Goal: Task Accomplishment & Management: Use online tool/utility

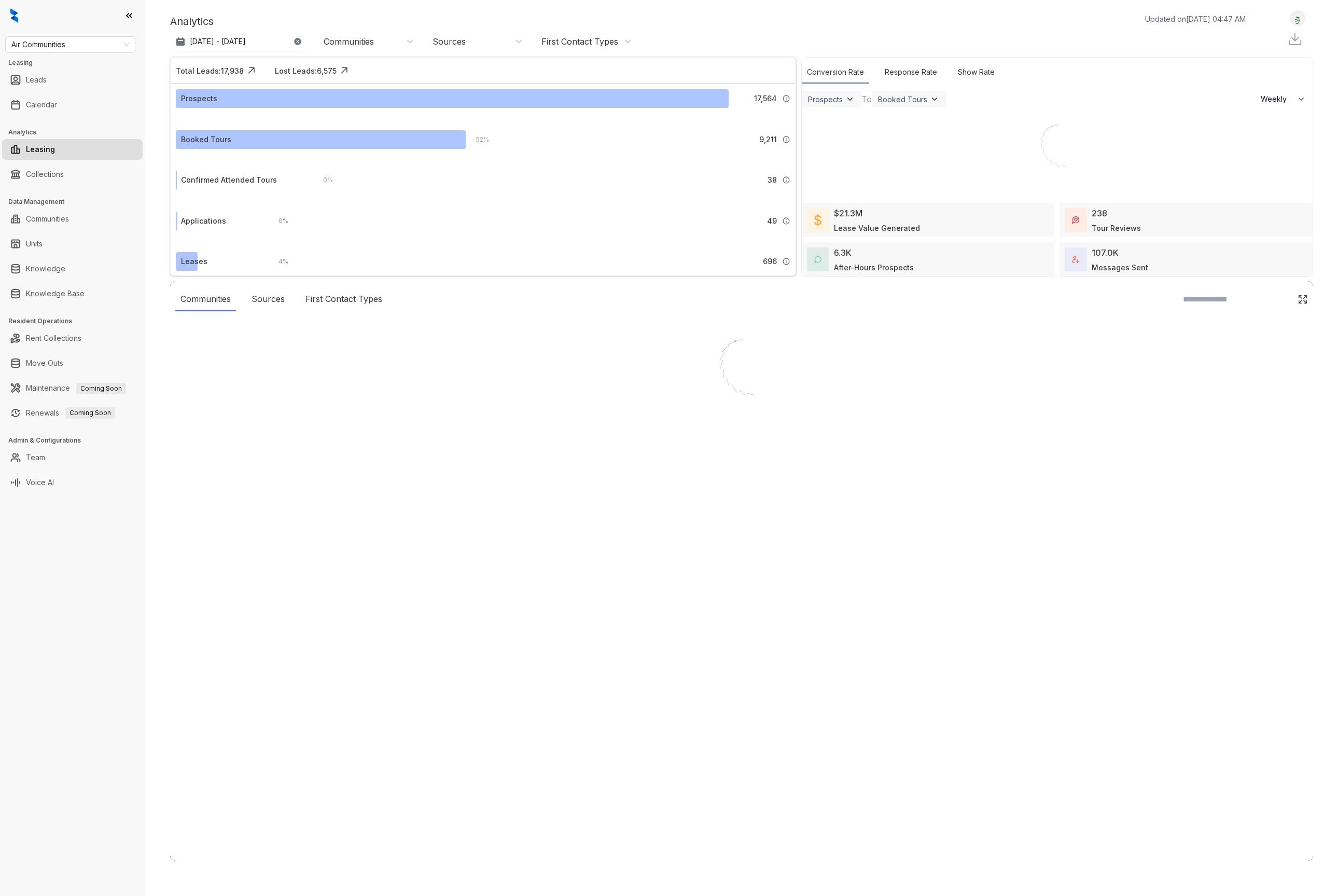
select select "******"
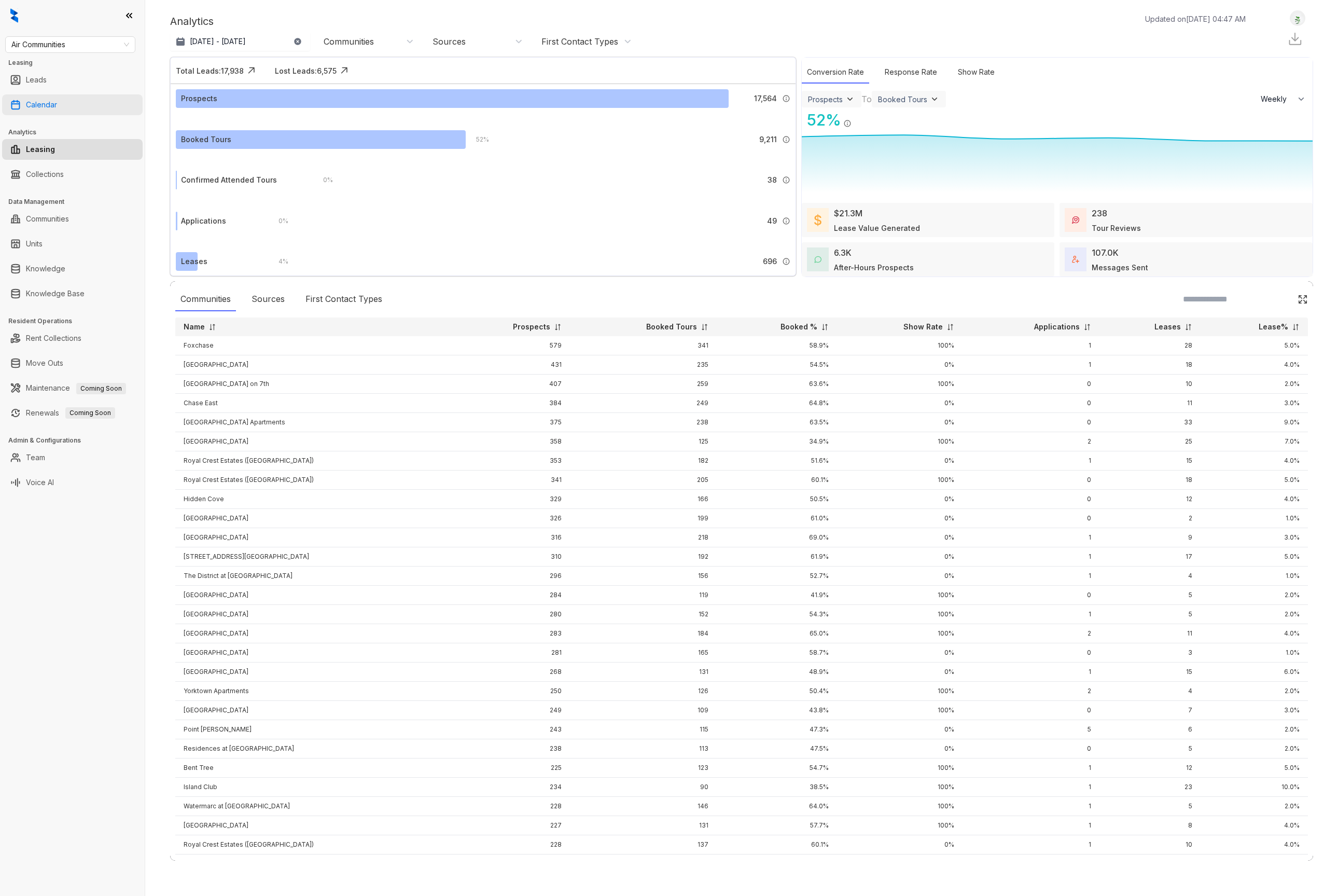
click at [57, 106] on link "Calendar" at bounding box center [41, 104] width 31 height 21
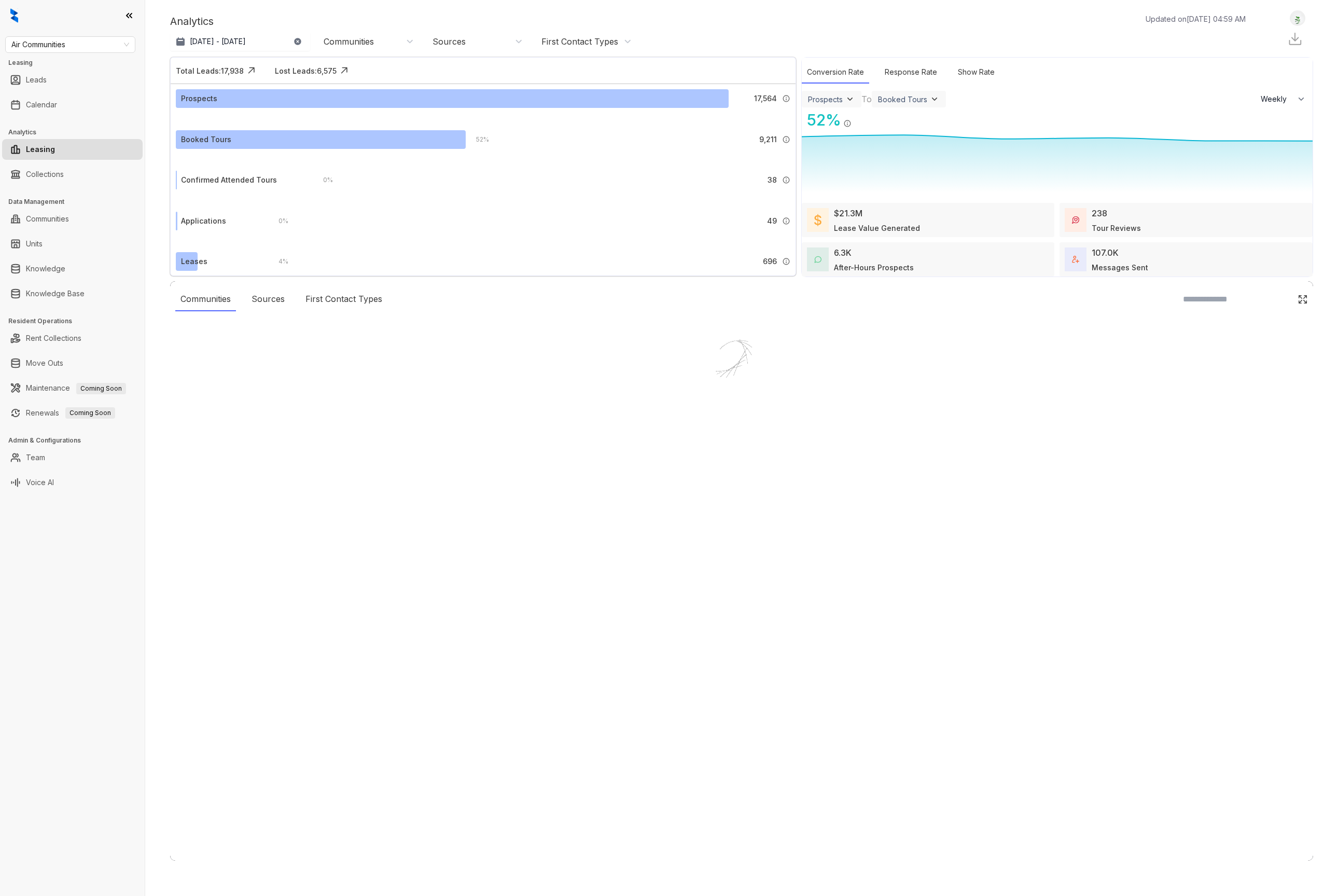
select select "******"
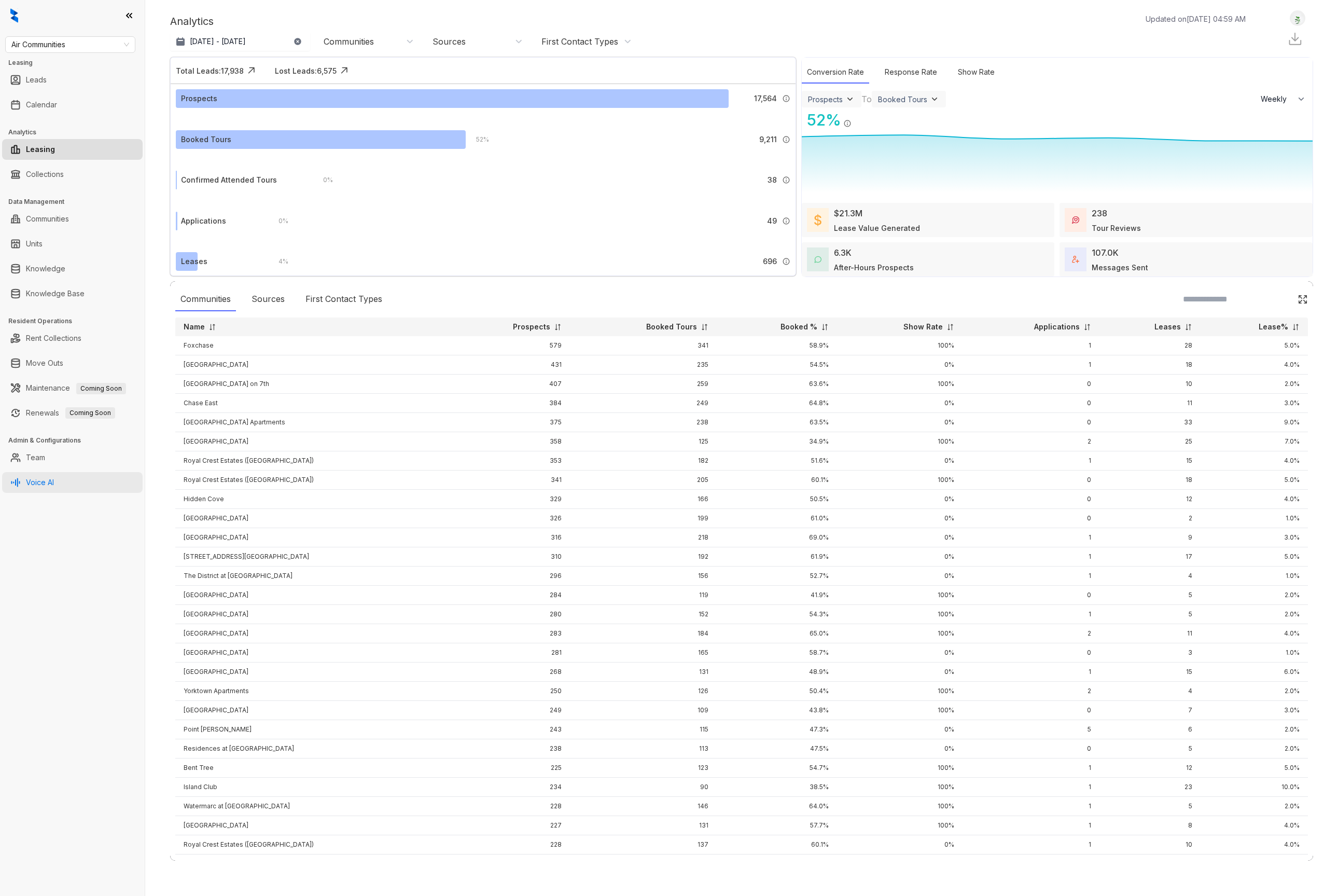
click at [54, 482] on link "Voice AI" at bounding box center [40, 482] width 28 height 21
click at [45, 484] on link "Voice AI" at bounding box center [40, 482] width 28 height 21
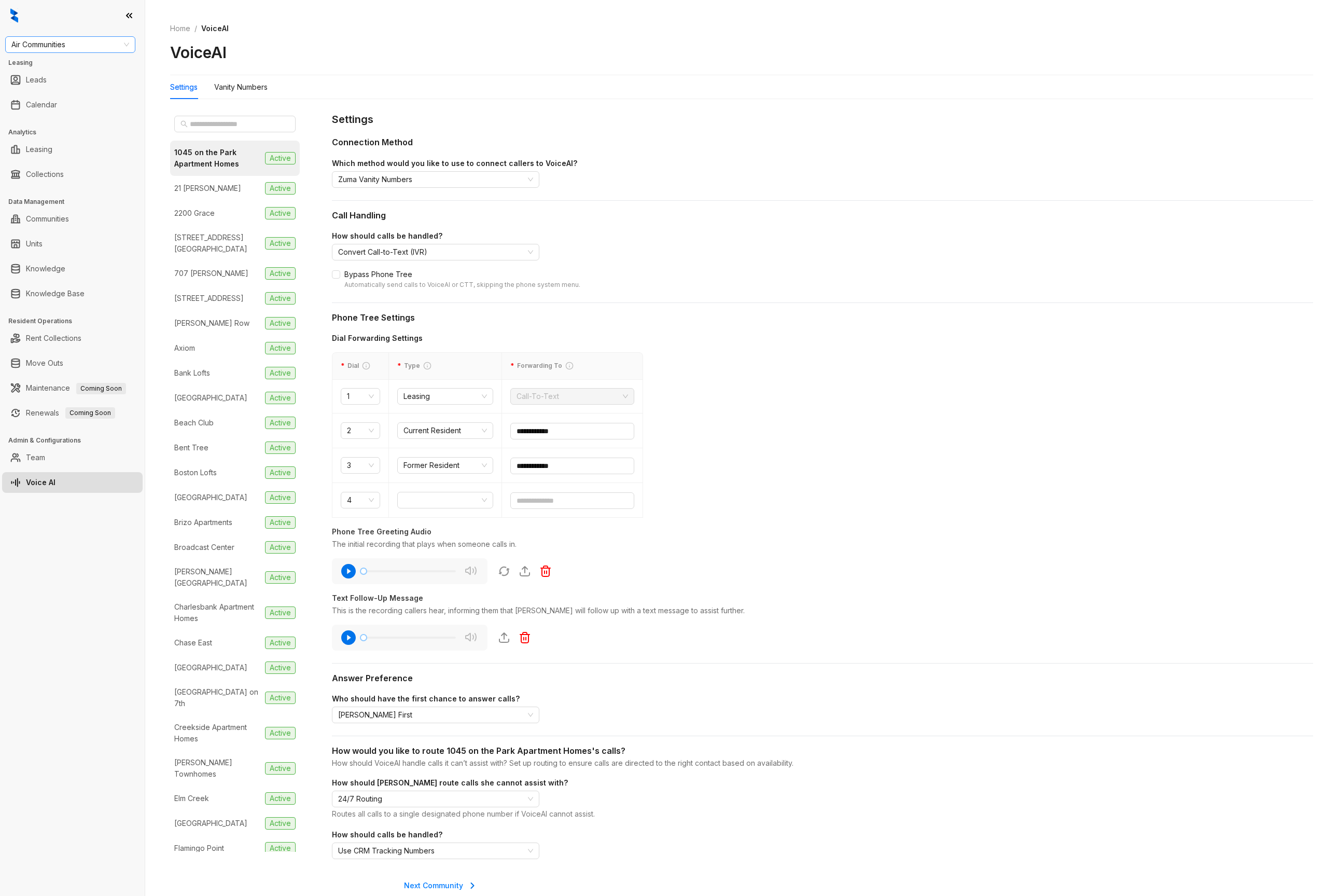
click at [64, 50] on span "Air Communities" at bounding box center [70, 44] width 118 height 16
click at [35, 132] on div "Case and Associates" at bounding box center [70, 132] width 114 height 11
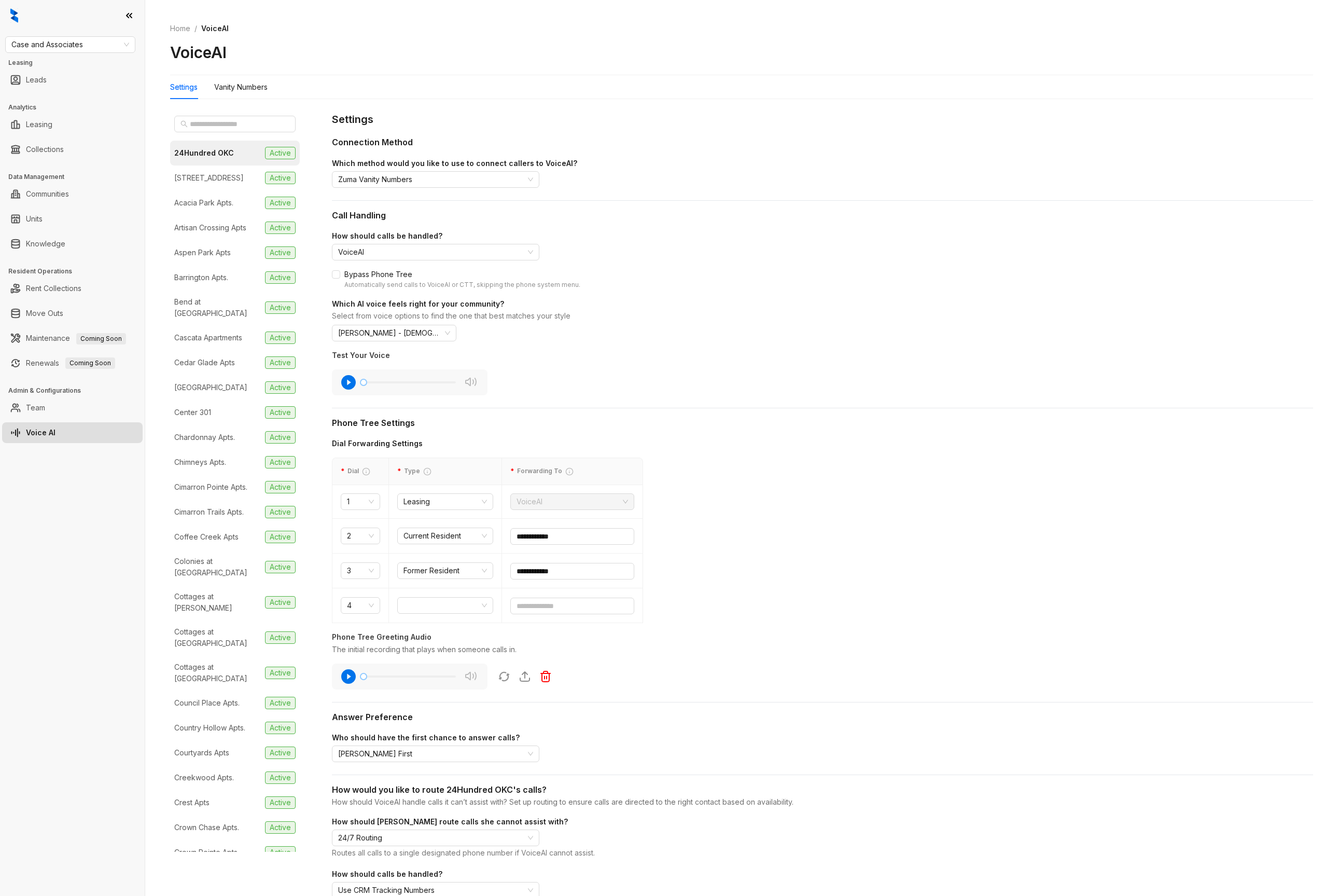
scroll to position [125, 0]
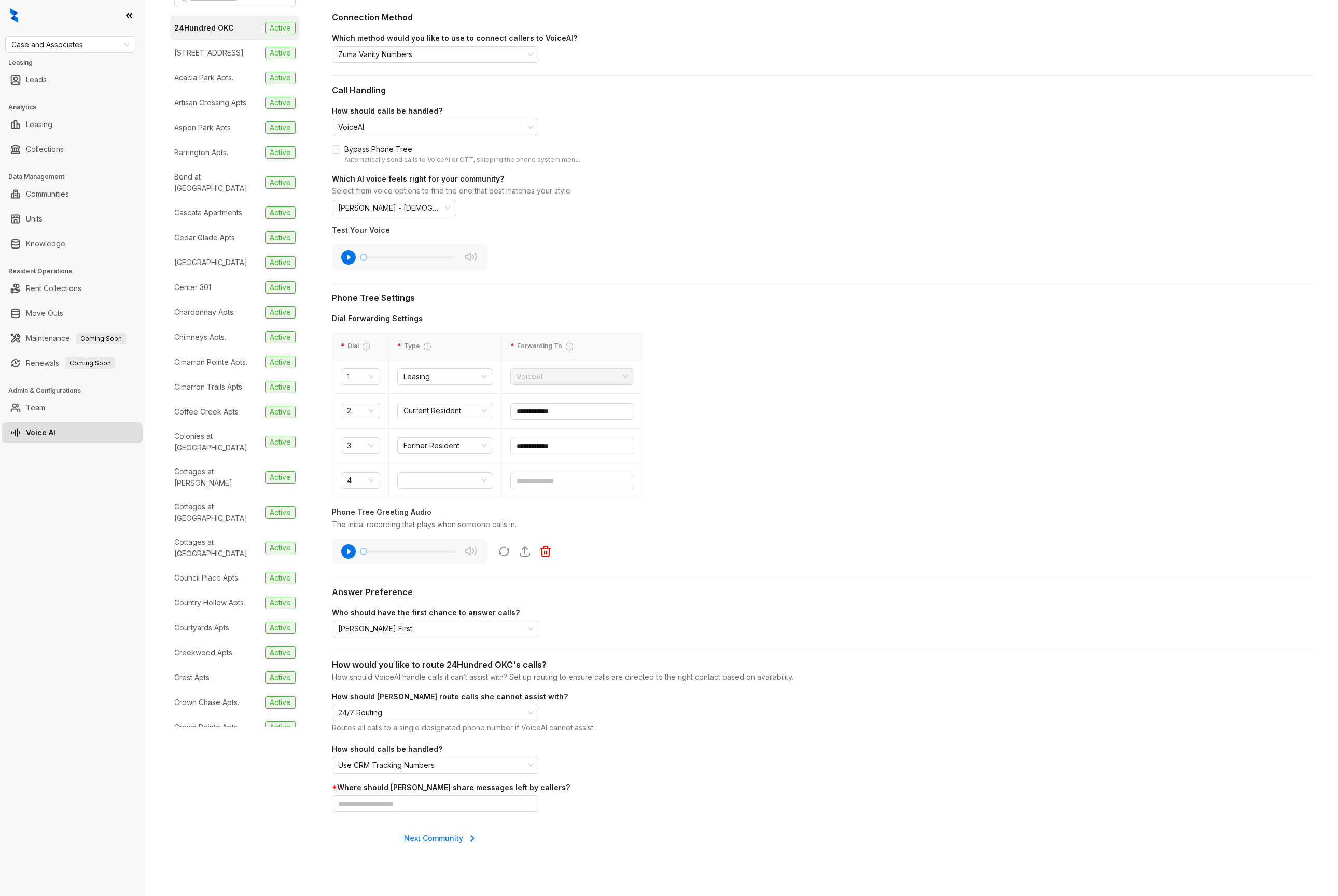
click at [74, 35] on div "Case and Associates Leasing Leads Analytics Leasing Collections Data Management…" at bounding box center [72, 448] width 145 height 896
click at [75, 40] on span "Case and Associates" at bounding box center [70, 44] width 118 height 16
type input "**"
click at [76, 66] on div "Griffis Residential" at bounding box center [70, 65] width 114 height 11
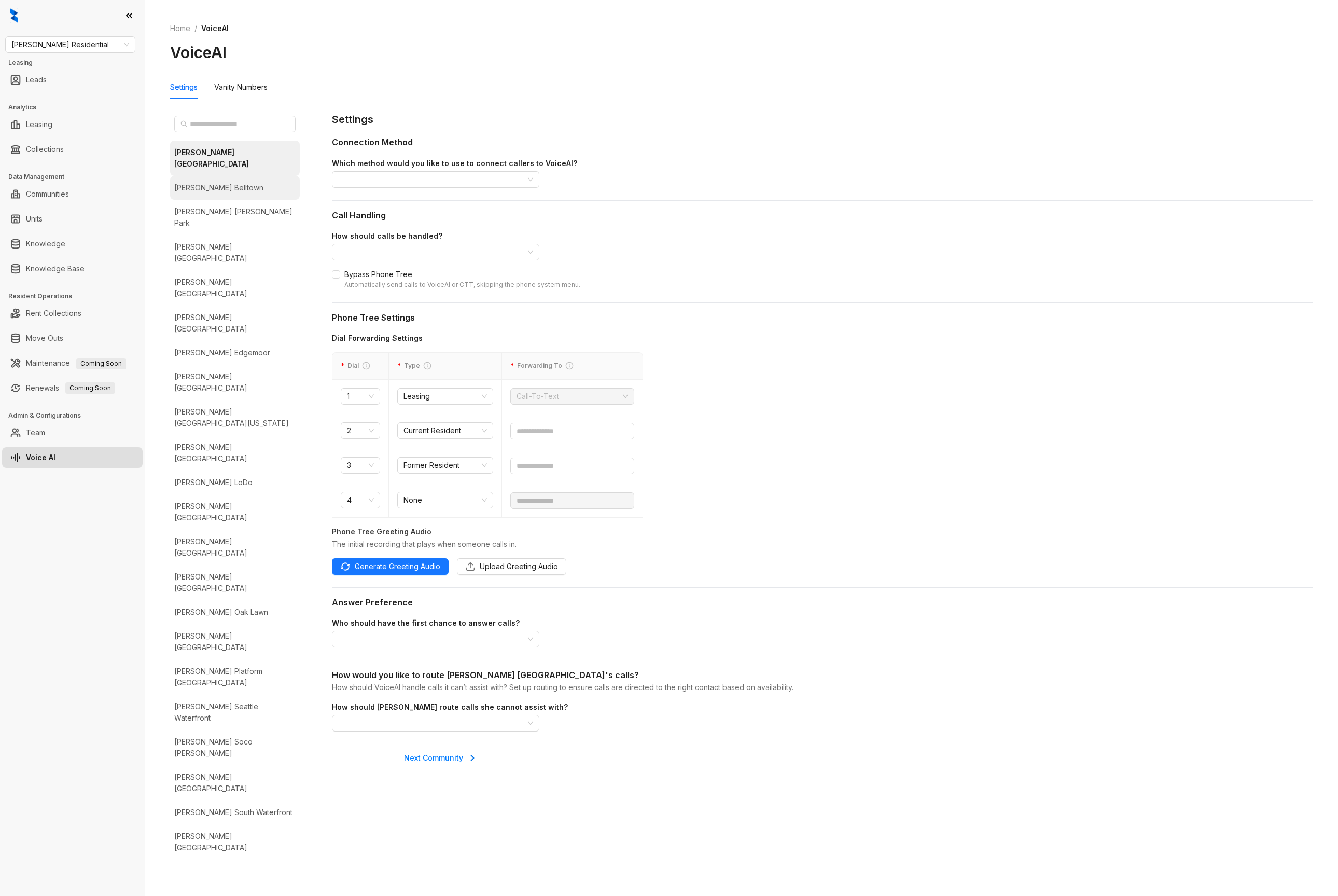
click at [245, 178] on li "Griffis Belltown" at bounding box center [235, 188] width 130 height 24
click at [230, 151] on div "Griffis Belleview Station" at bounding box center [235, 158] width 121 height 23
click at [383, 257] on input "search" at bounding box center [431, 252] width 186 height 16
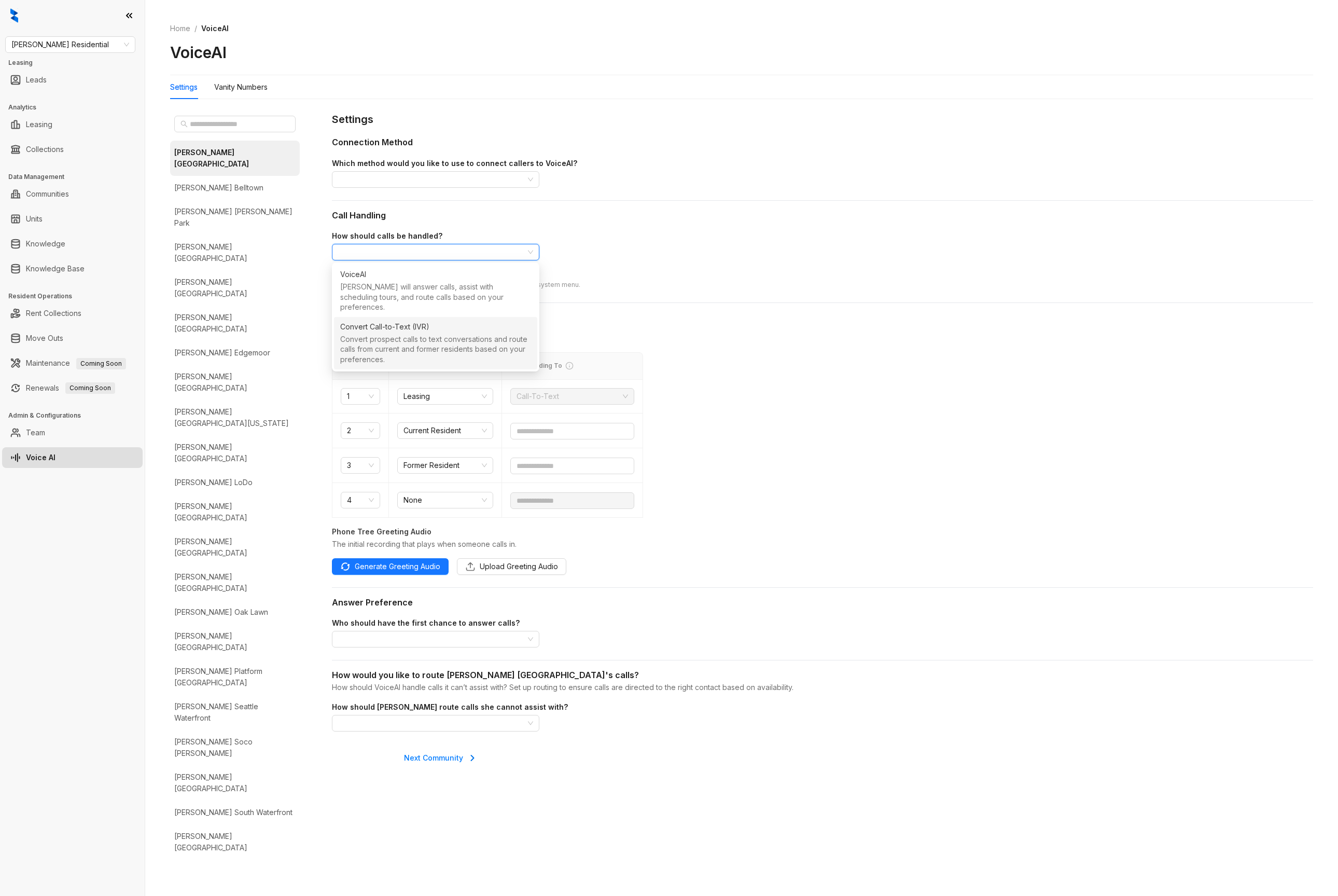
click at [381, 321] on div "Convert Call-to-Text (IVR)" at bounding box center [384, 327] width 89 height 11
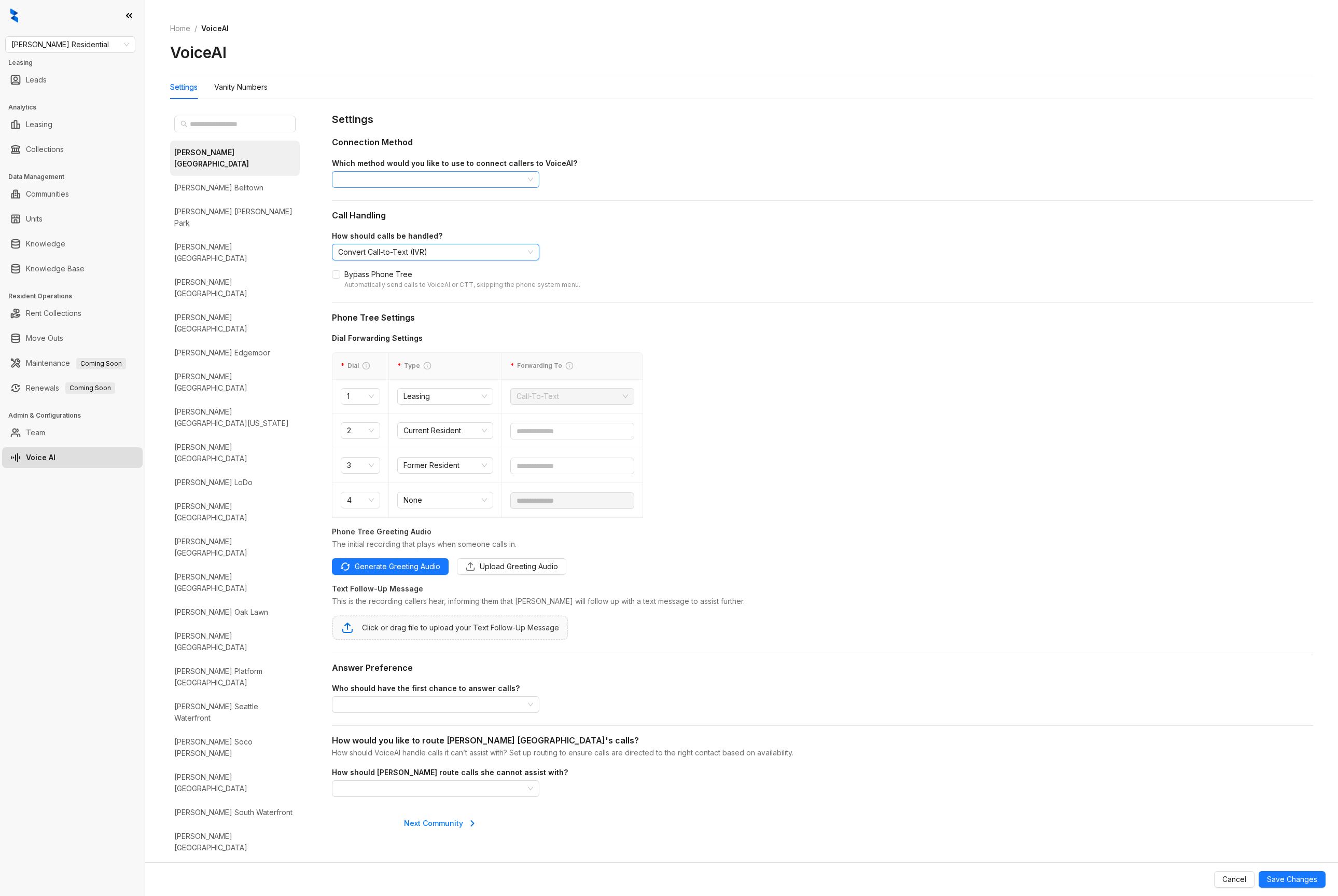
click at [377, 180] on input "search" at bounding box center [431, 179] width 186 height 16
click at [388, 281] on div "Forward calls from the property’s existing Yardi, Entrata, or Knock tracking nu…" at bounding box center [436, 272] width 191 height 22
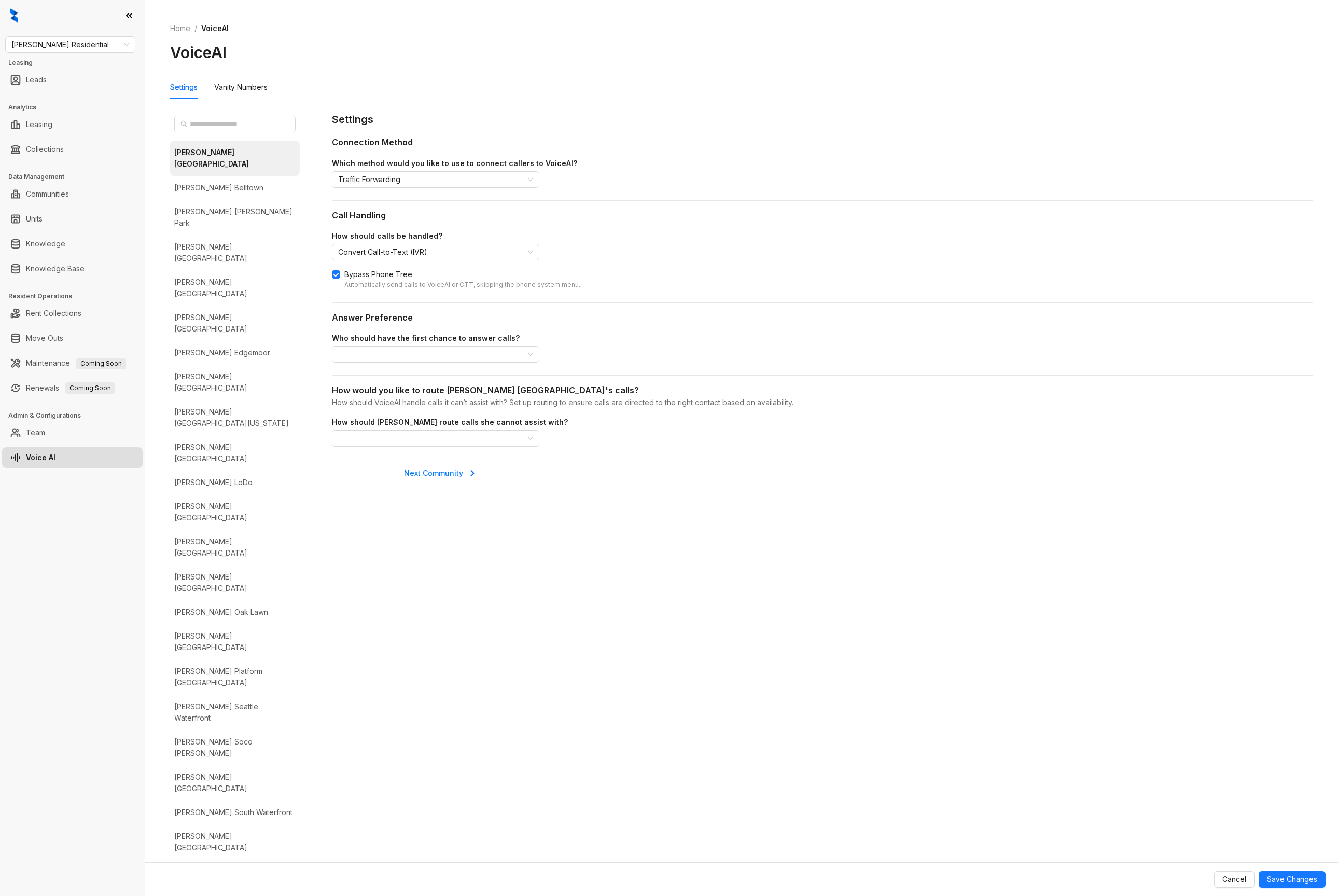
click at [389, 365] on div "Answer Preference Who should have the first chance to answer calls? Select who …" at bounding box center [823, 343] width 981 height 64
click at [388, 357] on input "search" at bounding box center [431, 354] width 186 height 16
click at [383, 388] on div "VoiceAI picks up calls instantly. If VoiceAI can't assist, it routes the caller…" at bounding box center [436, 395] width 191 height 22
click at [353, 431] on input "search" at bounding box center [431, 438] width 186 height 16
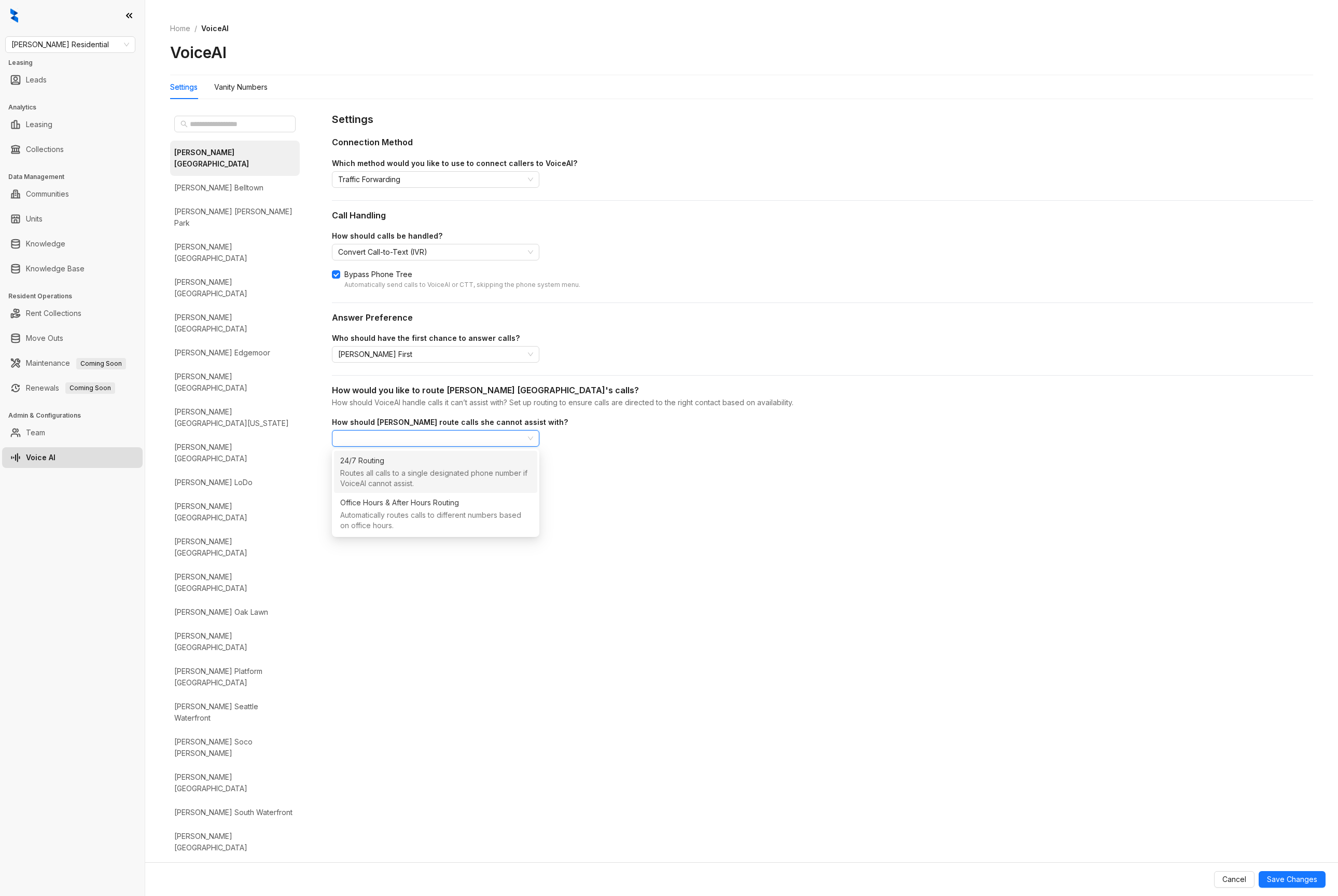
click at [440, 470] on div "Routes all calls to a single designated phone number if VoiceAI cannot assist." at bounding box center [436, 479] width 191 height 22
click at [415, 481] on div "* Routing Number" at bounding box center [823, 484] width 981 height 30
click at [408, 487] on input "text" at bounding box center [436, 490] width 207 height 16
click at [71, 42] on span "Griffis Residential" at bounding box center [70, 44] width 118 height 16
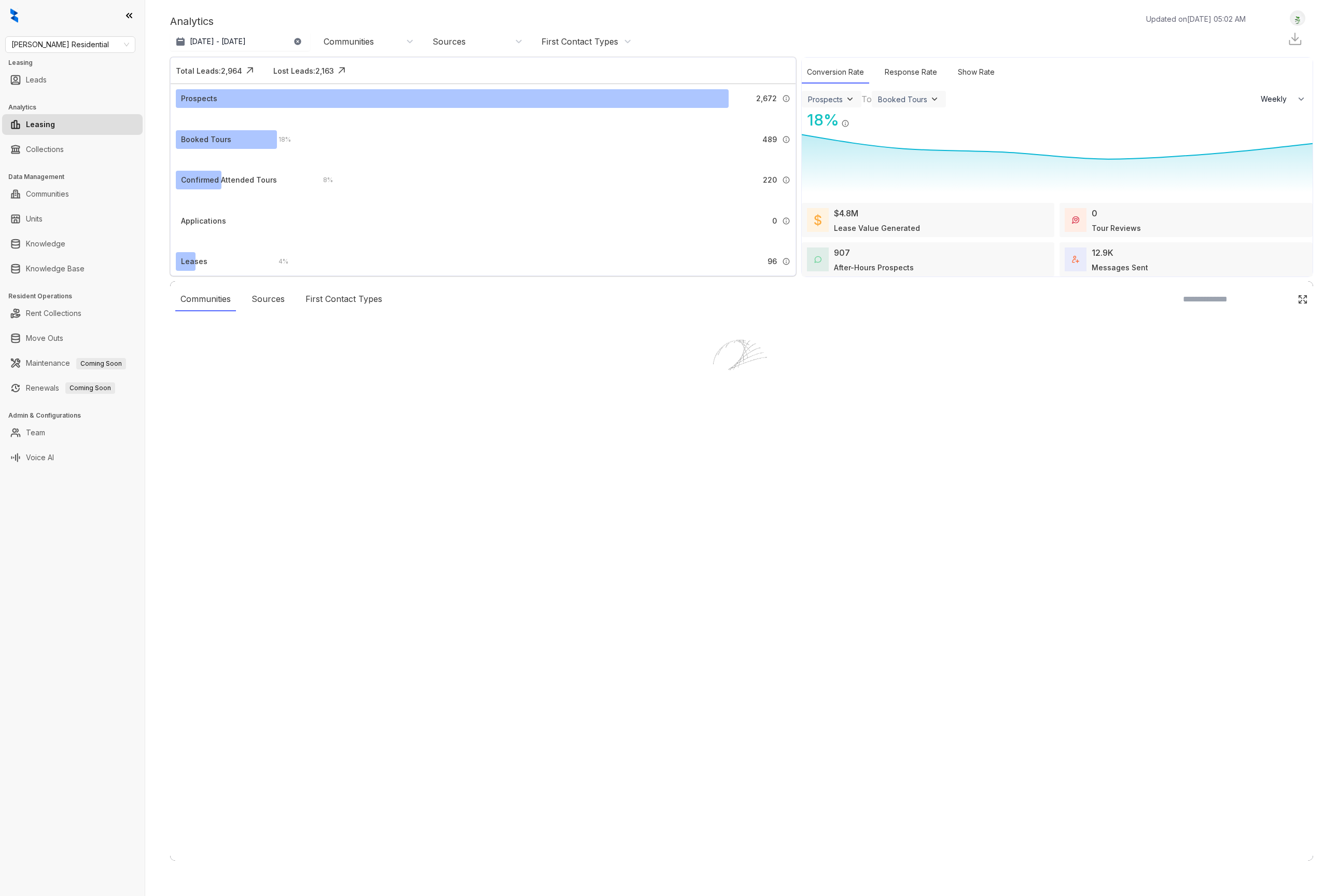
select select "******"
click at [72, 45] on span "Griffis Residential" at bounding box center [70, 44] width 118 height 16
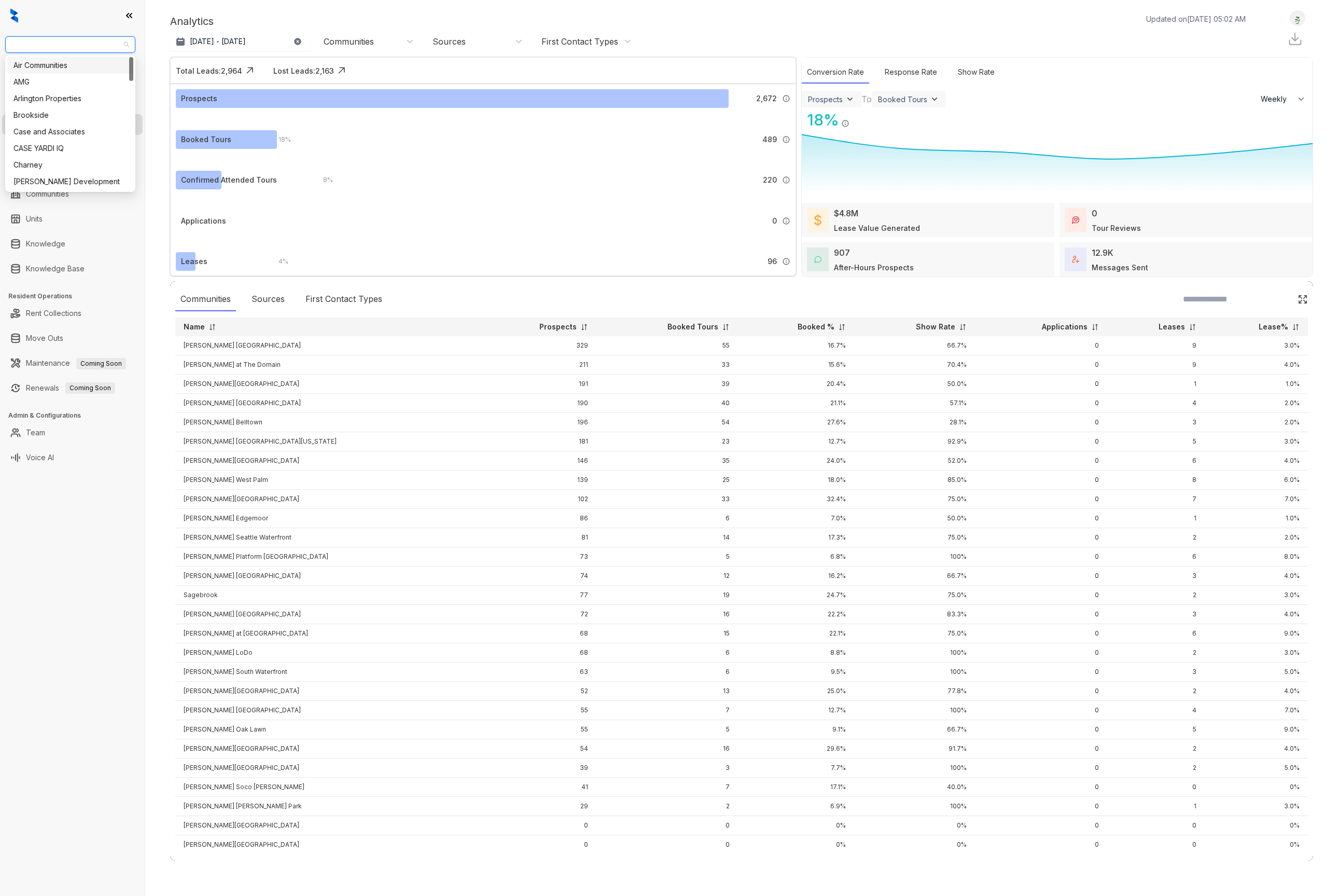
click at [63, 66] on div "Air Communities" at bounding box center [70, 65] width 114 height 11
click at [54, 447] on link "Voice AI" at bounding box center [40, 457] width 28 height 21
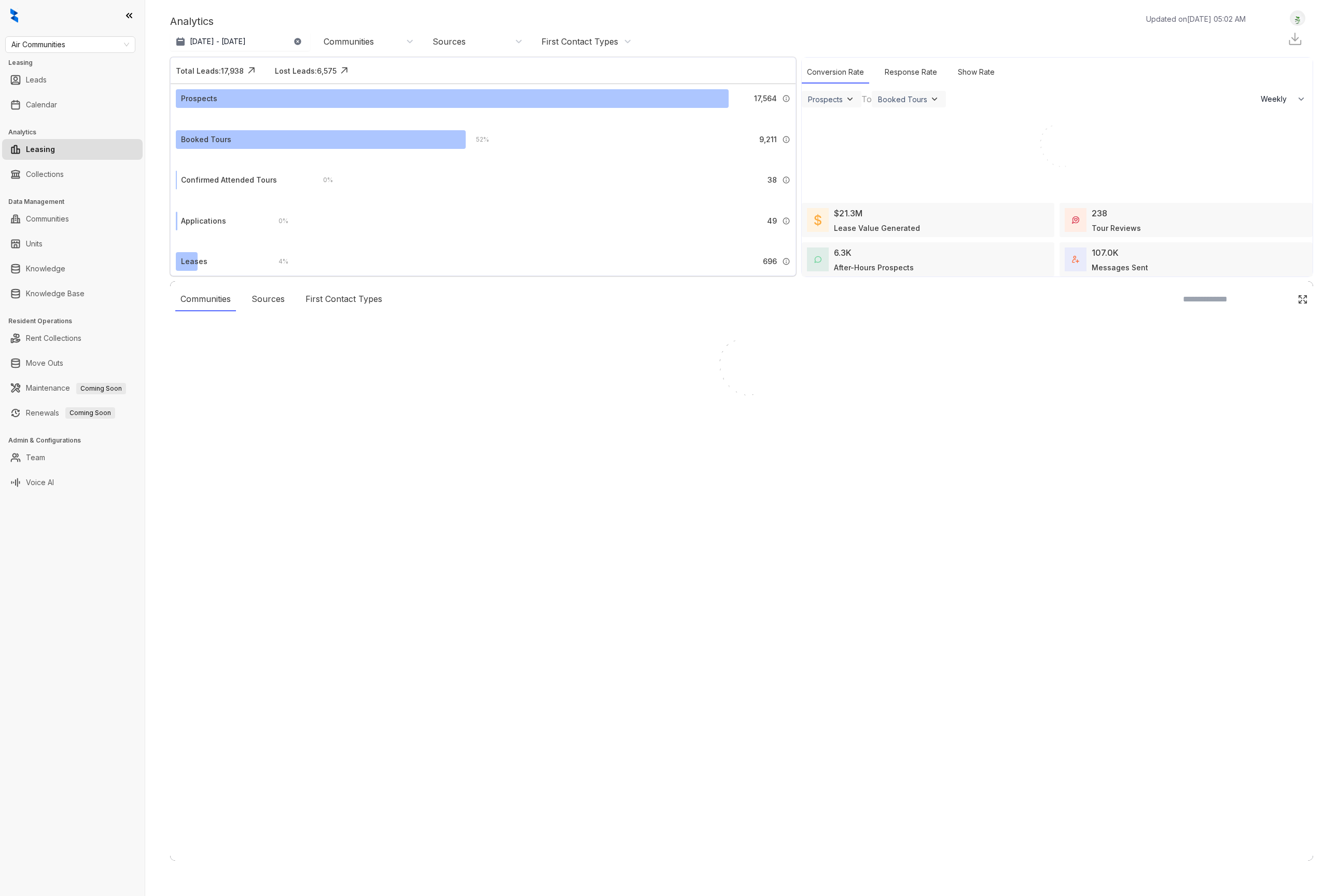
select select "******"
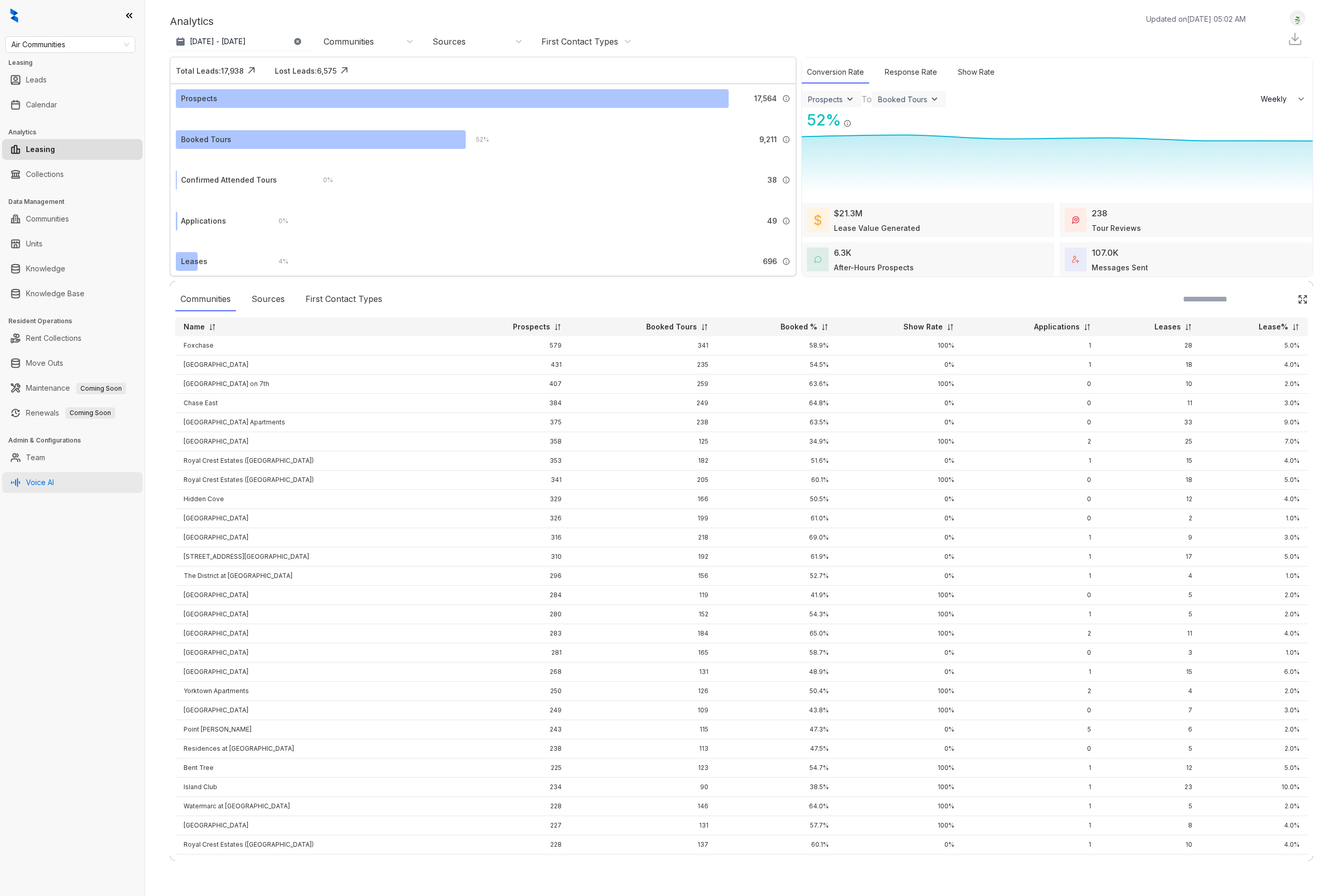
click at [54, 479] on link "Voice AI" at bounding box center [40, 482] width 28 height 21
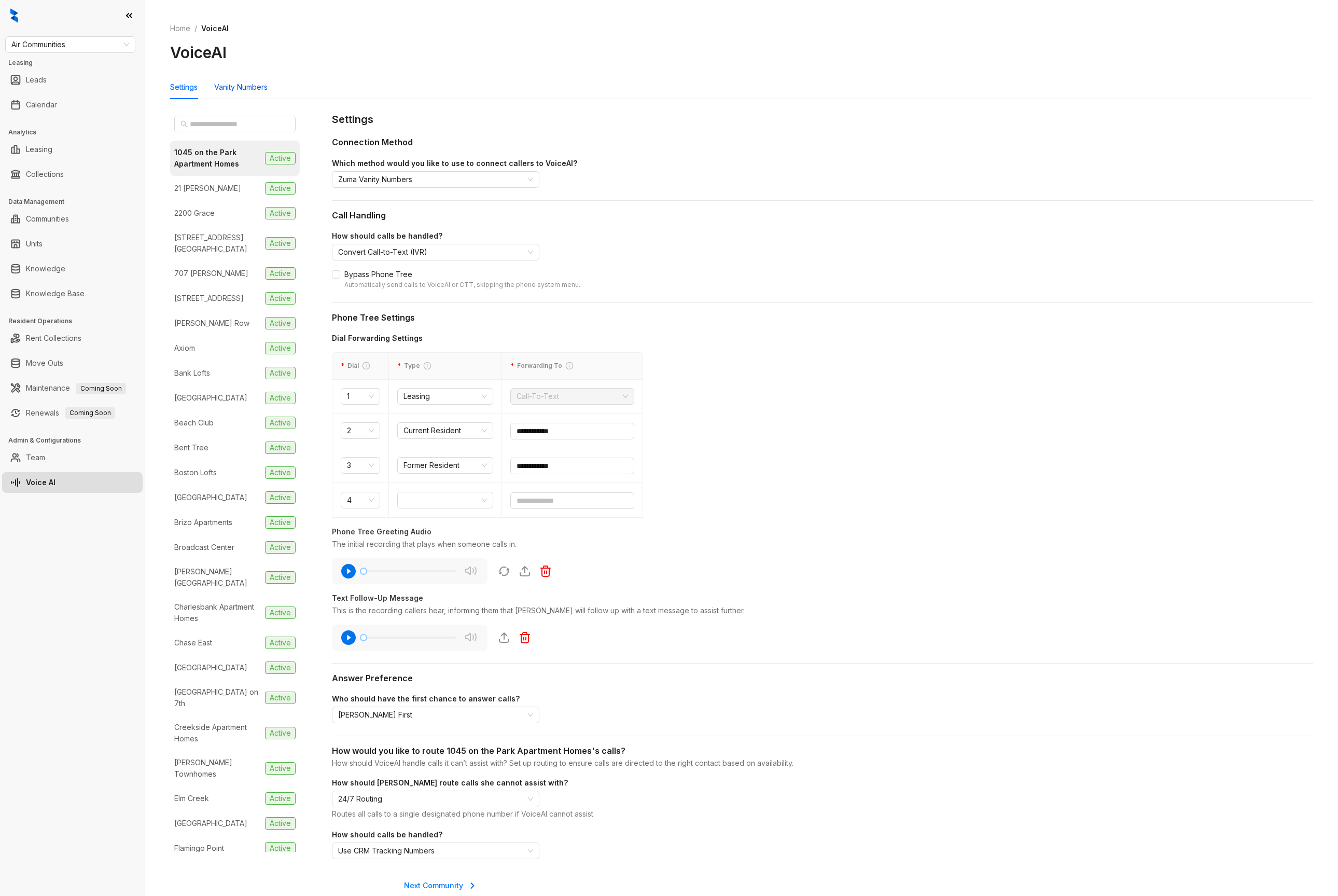
click at [252, 83] on div "Vanity Numbers" at bounding box center [241, 87] width 53 height 11
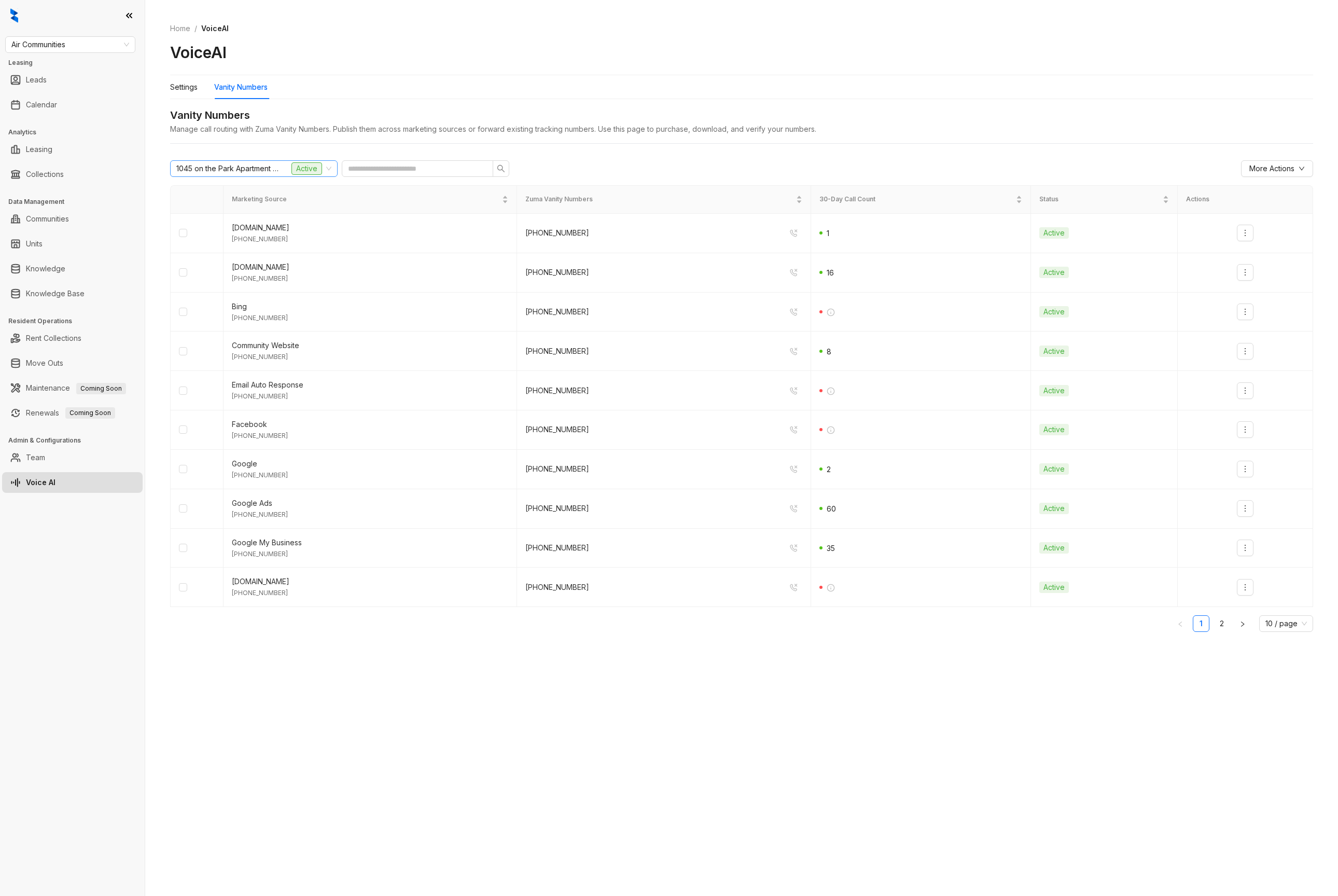
click at [221, 170] on span "1045 on the Park Apartment Homes" at bounding box center [228, 168] width 104 height 16
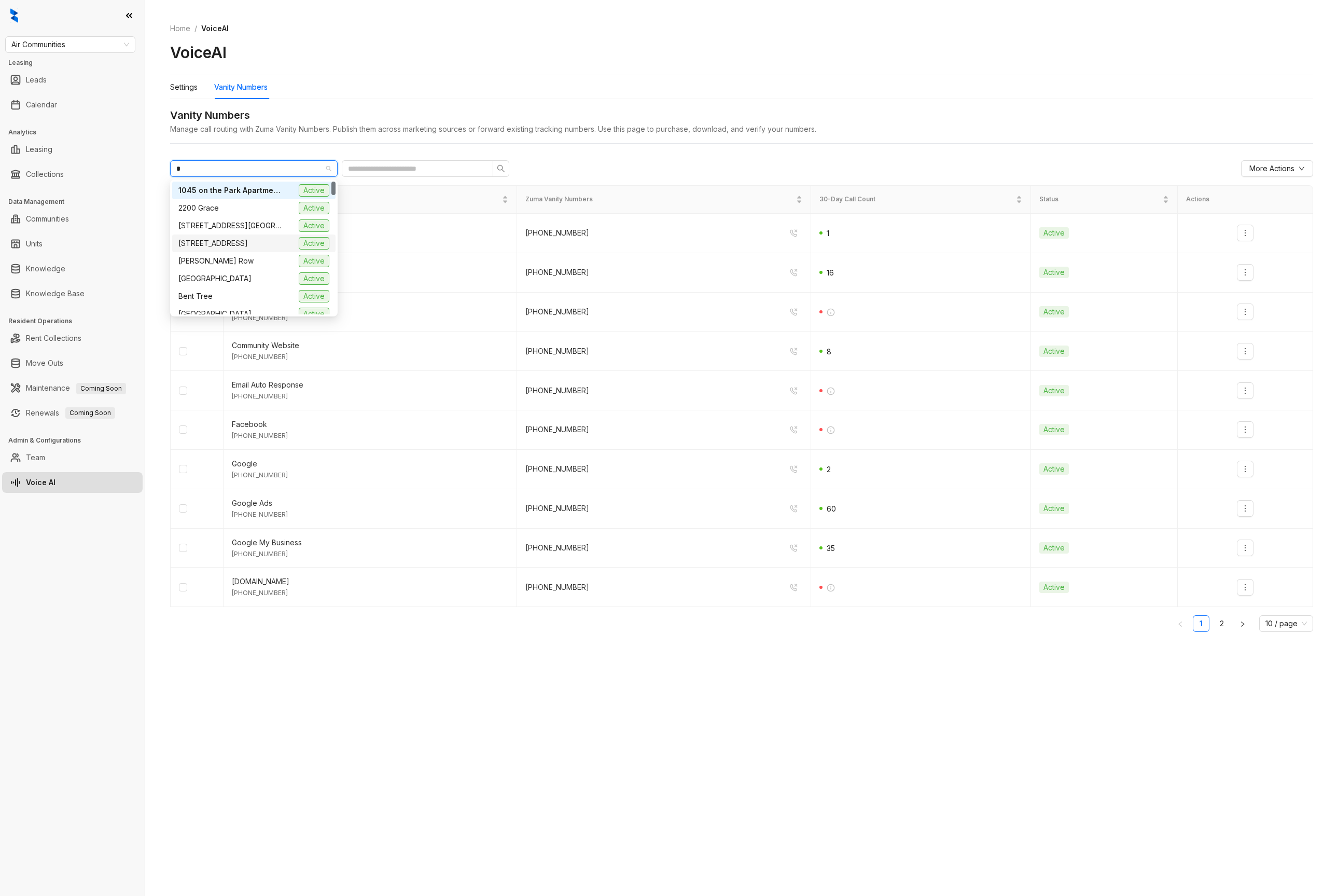
scroll to position [377, 0]
type input "***"
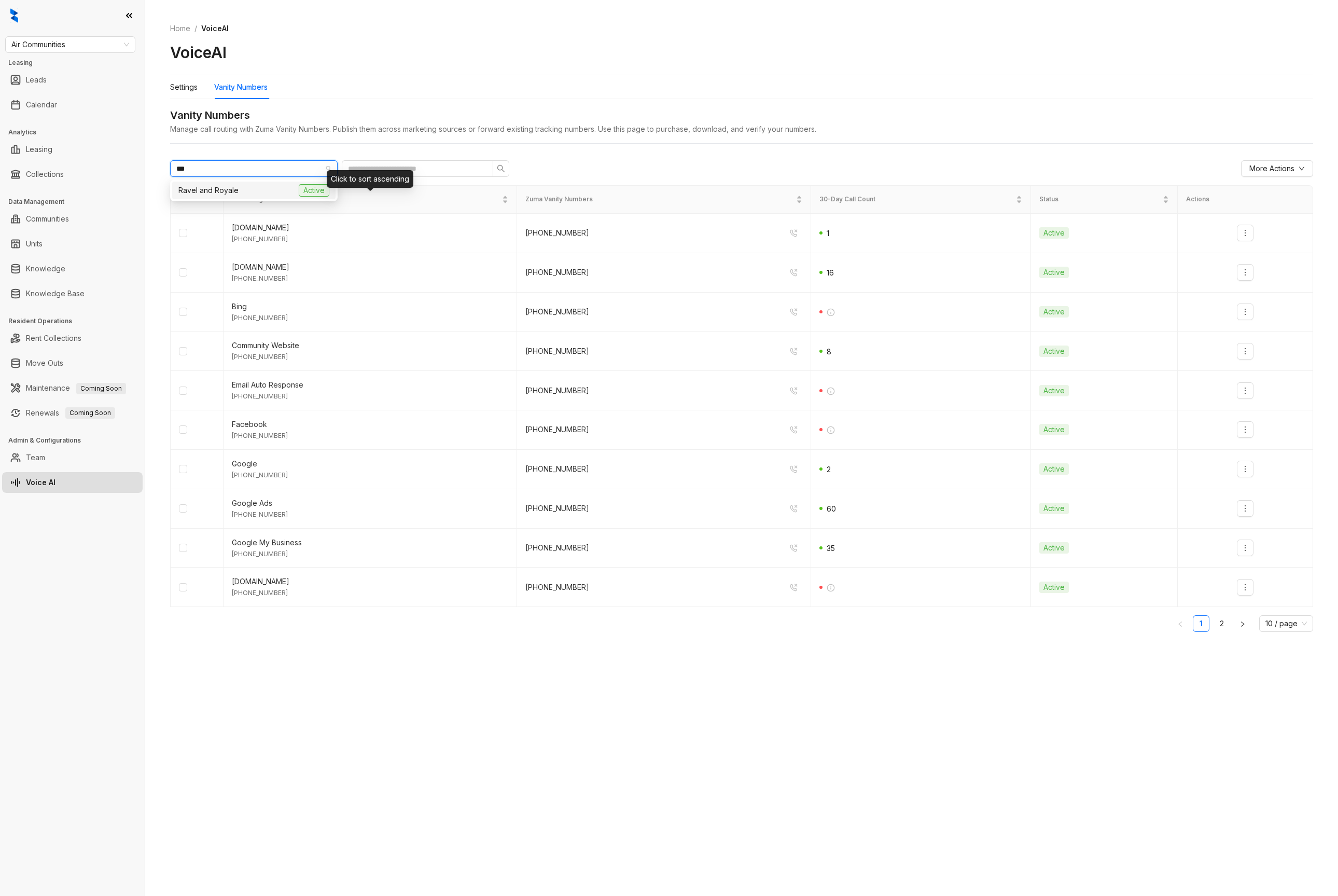
click at [295, 186] on div "Ravel and Royale Active" at bounding box center [254, 190] width 151 height 13
click at [488, 703] on div "Home / VoiceAI VoiceAI Settings Vanity Numbers Vanity Numbers Manage call routi…" at bounding box center [742, 448] width 1193 height 896
click at [1287, 161] on button "More Actions" at bounding box center [1277, 168] width 72 height 16
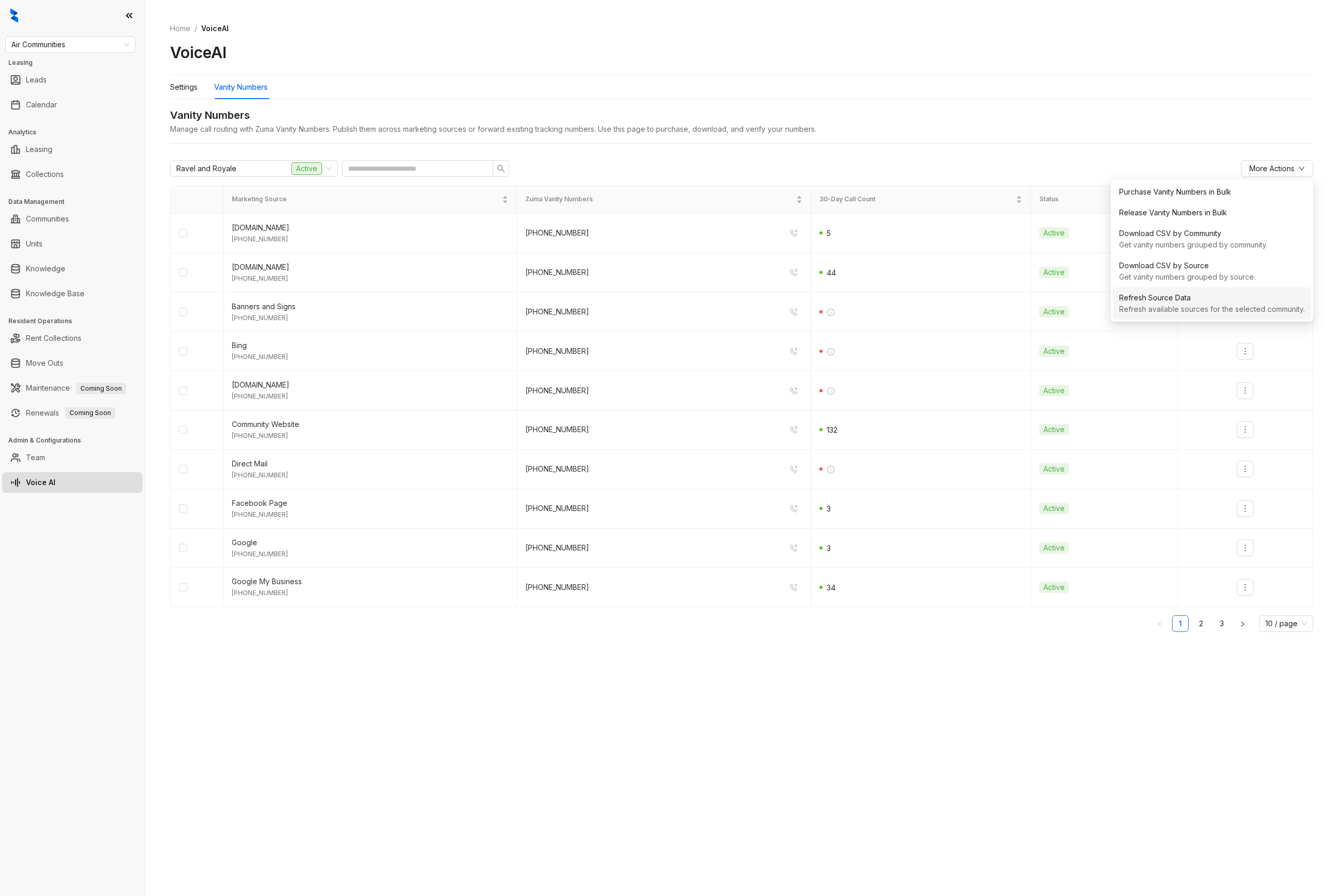
click at [1170, 307] on div "Refresh available sources for the selected community." at bounding box center [1212, 309] width 186 height 11
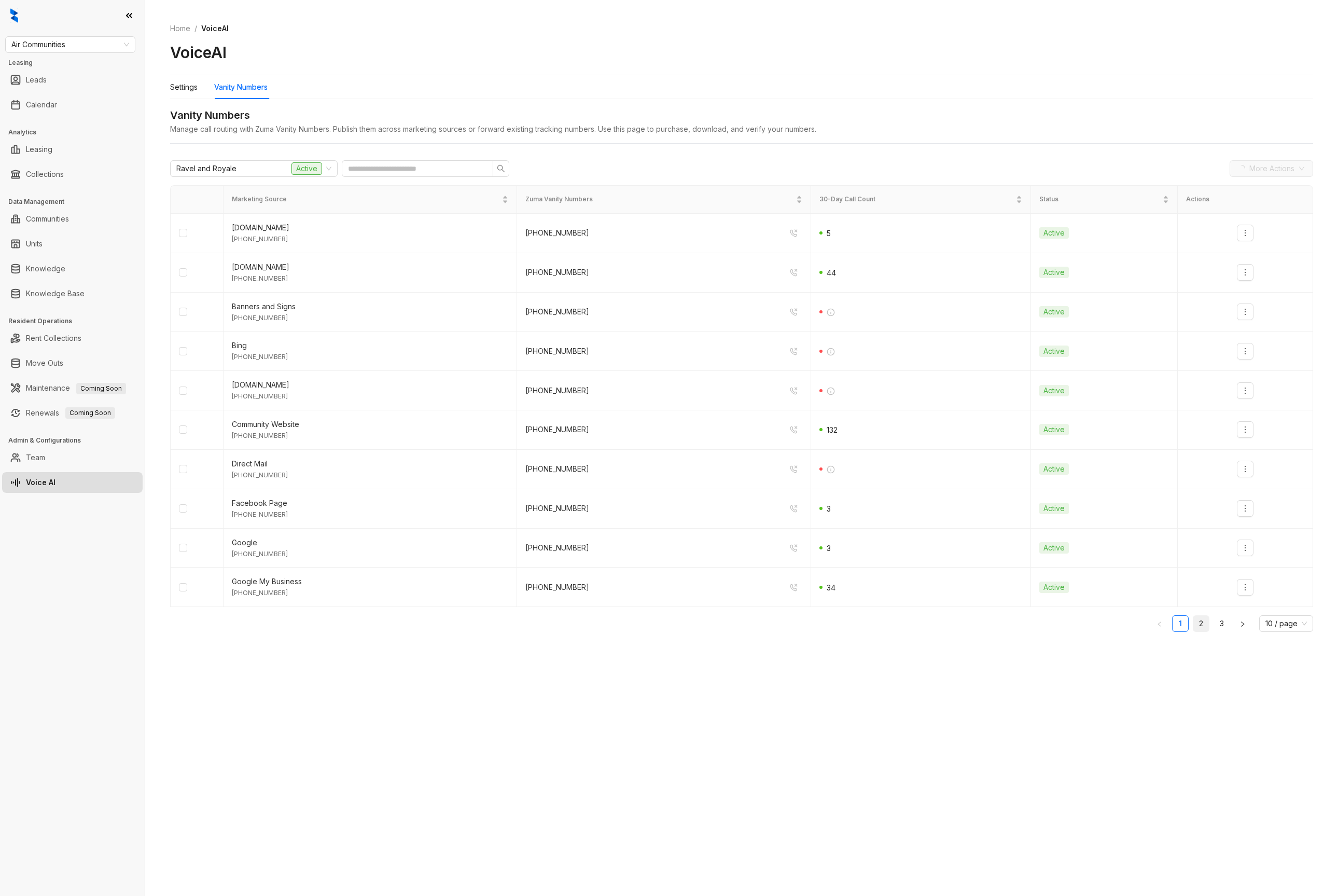
click at [1208, 622] on link "2" at bounding box center [1201, 623] width 16 height 16
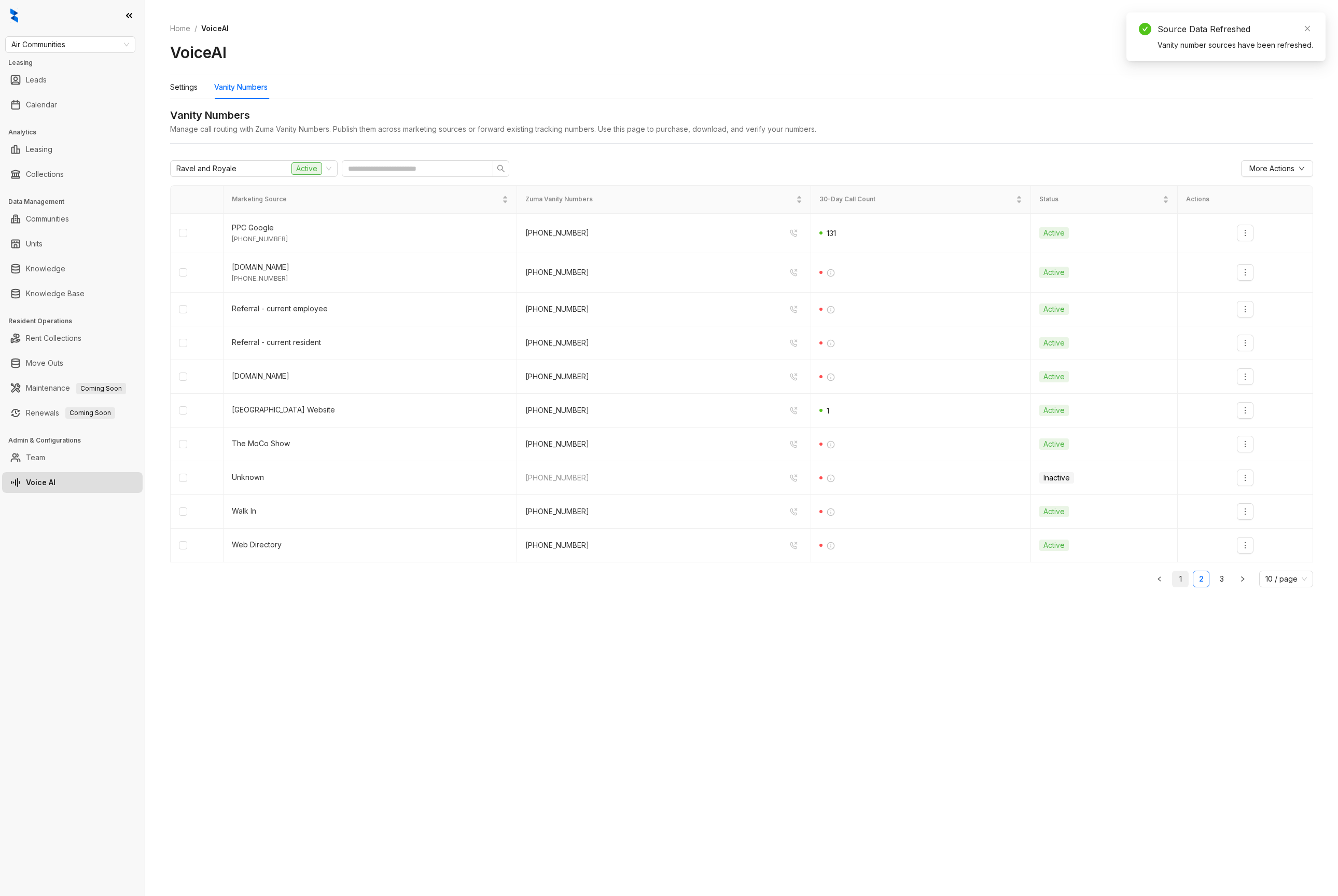
click at [1181, 576] on link "1" at bounding box center [1181, 579] width 16 height 16
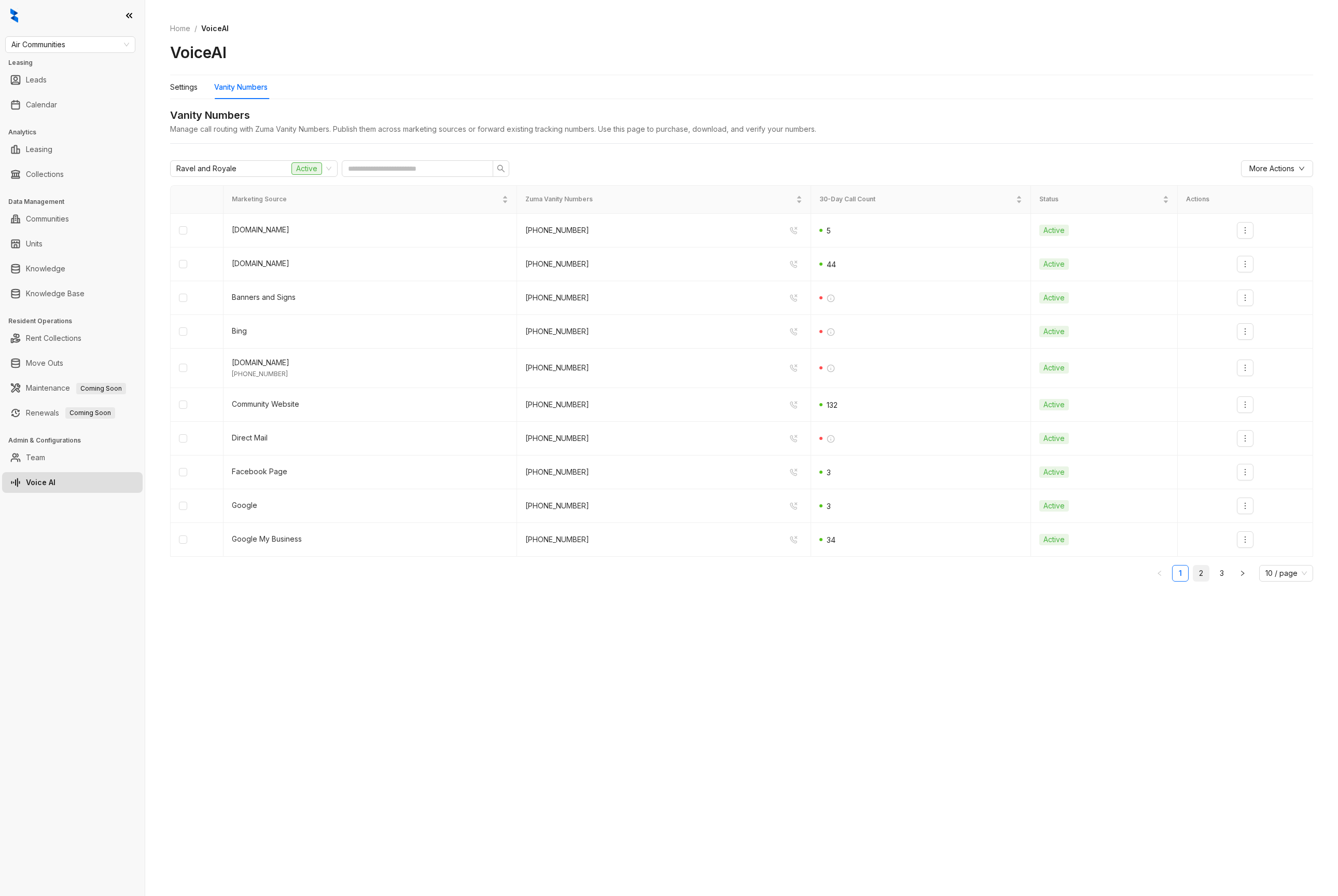
click at [1206, 567] on link "2" at bounding box center [1201, 573] width 16 height 16
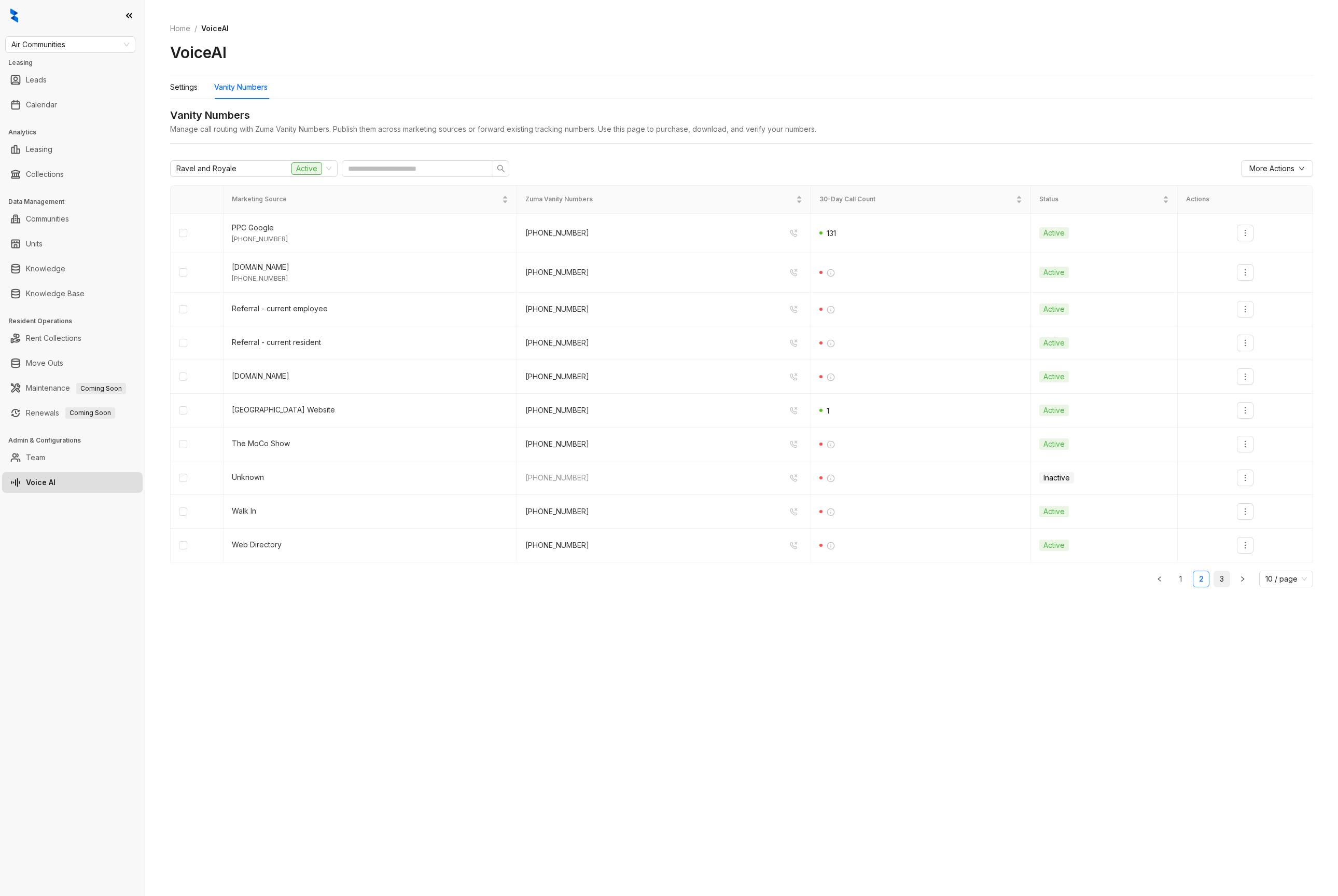
click at [1225, 572] on link "3" at bounding box center [1222, 579] width 16 height 16
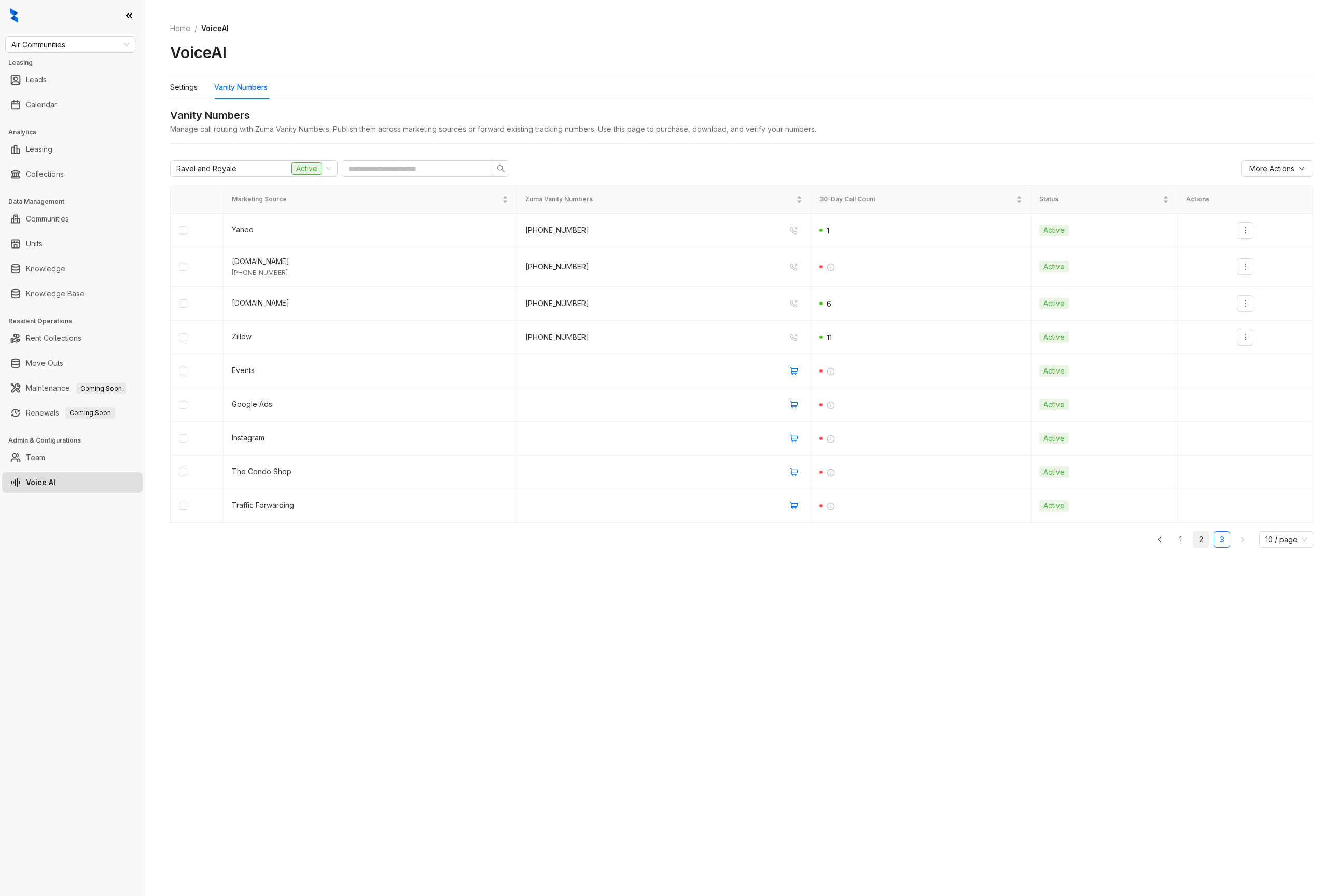
click at [1201, 541] on link "2" at bounding box center [1201, 539] width 16 height 16
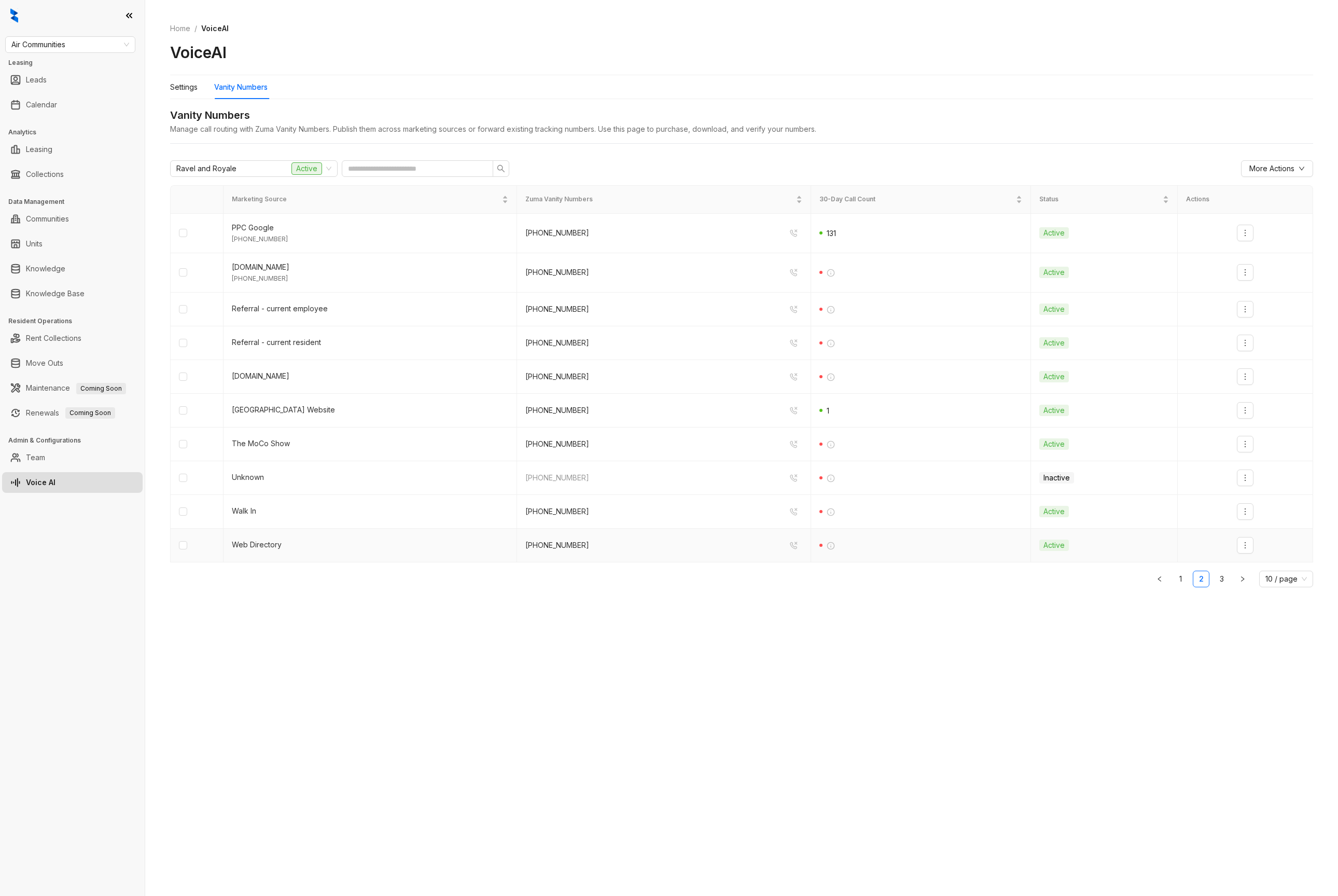
click at [1184, 539] on td at bounding box center [1246, 545] width 135 height 34
click at [1184, 574] on link "1" at bounding box center [1181, 579] width 16 height 16
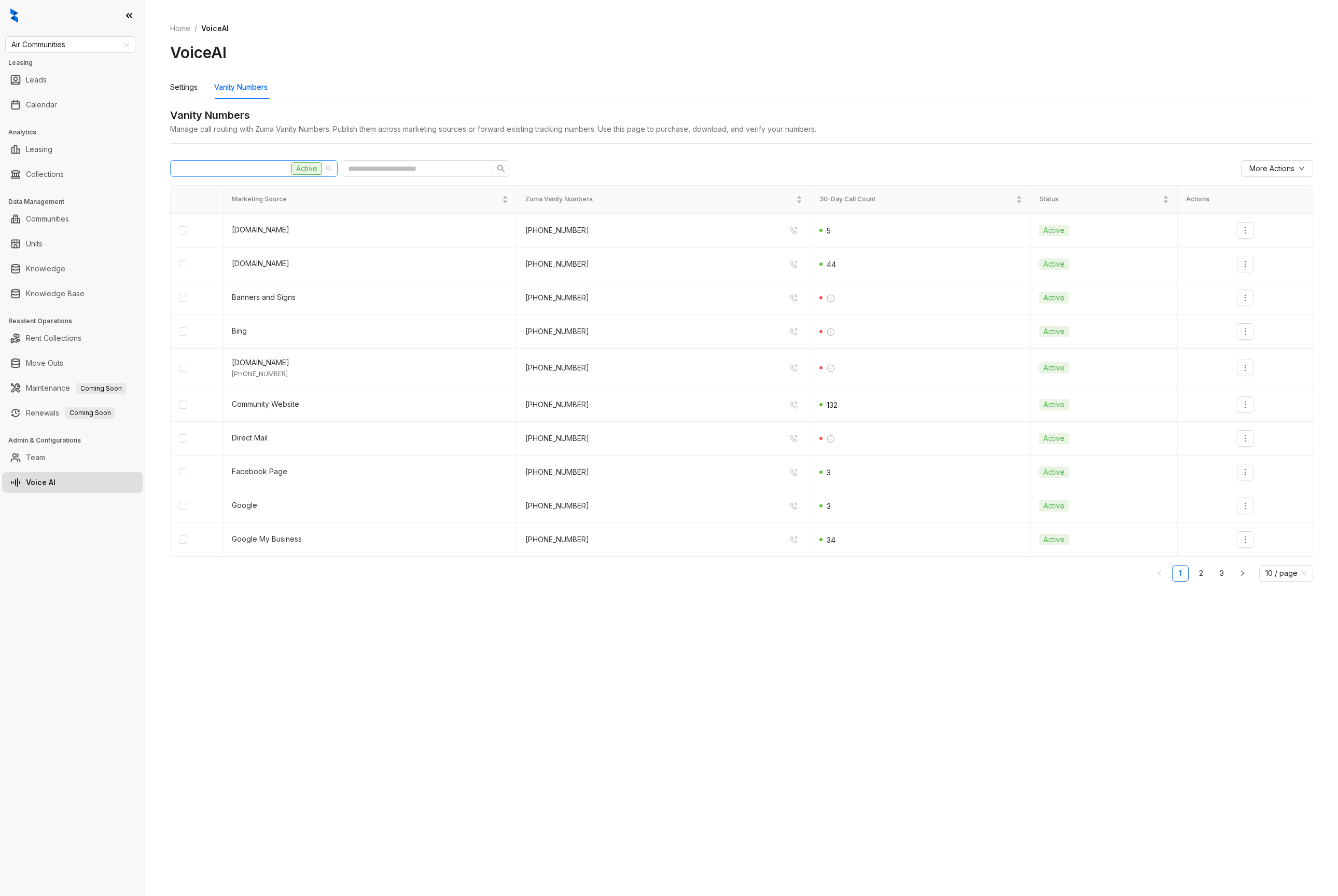
click at [249, 164] on div "Ravel and Royale Active" at bounding box center [249, 168] width 145 height 16
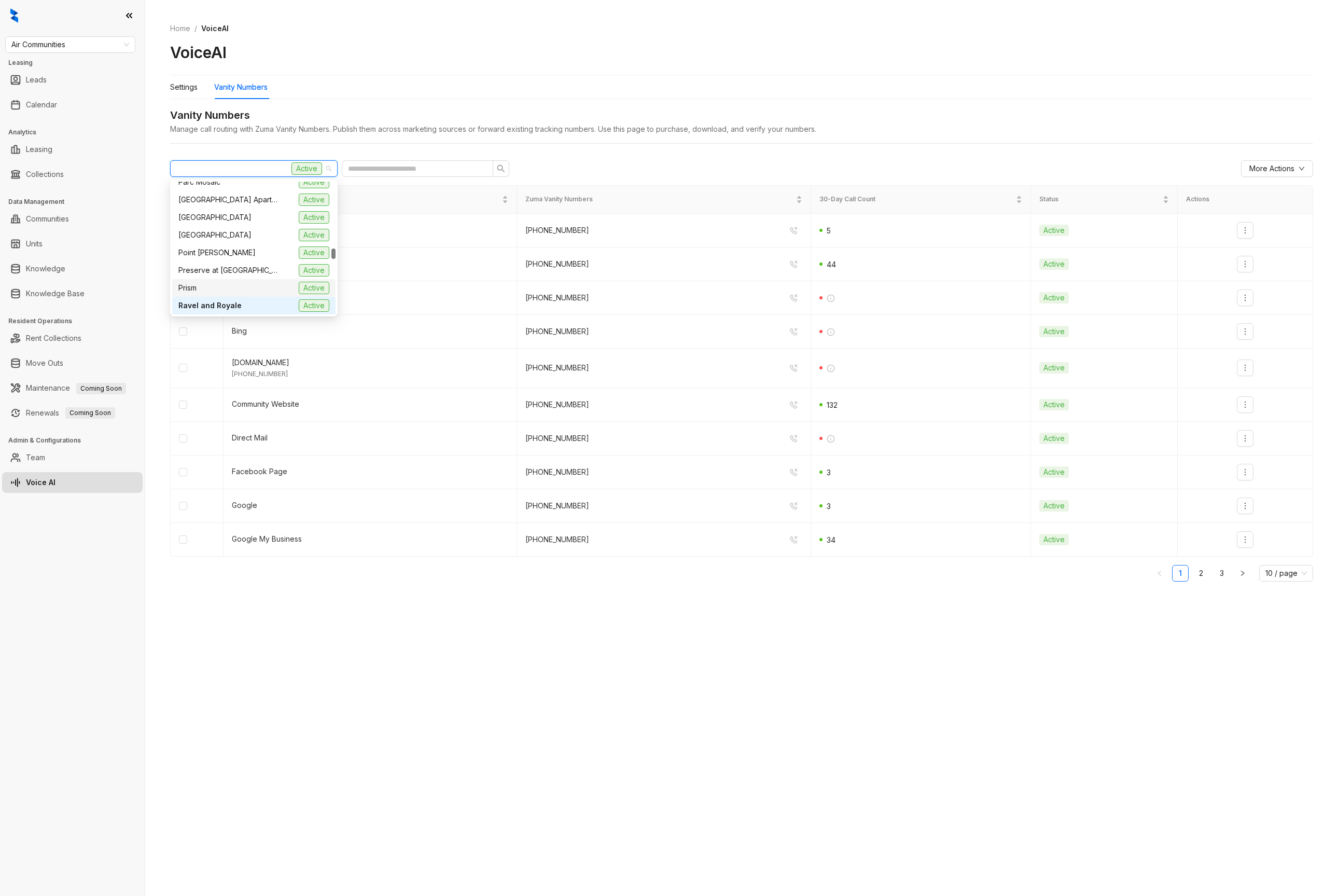
click at [230, 284] on div "Prism Active" at bounding box center [254, 288] width 151 height 13
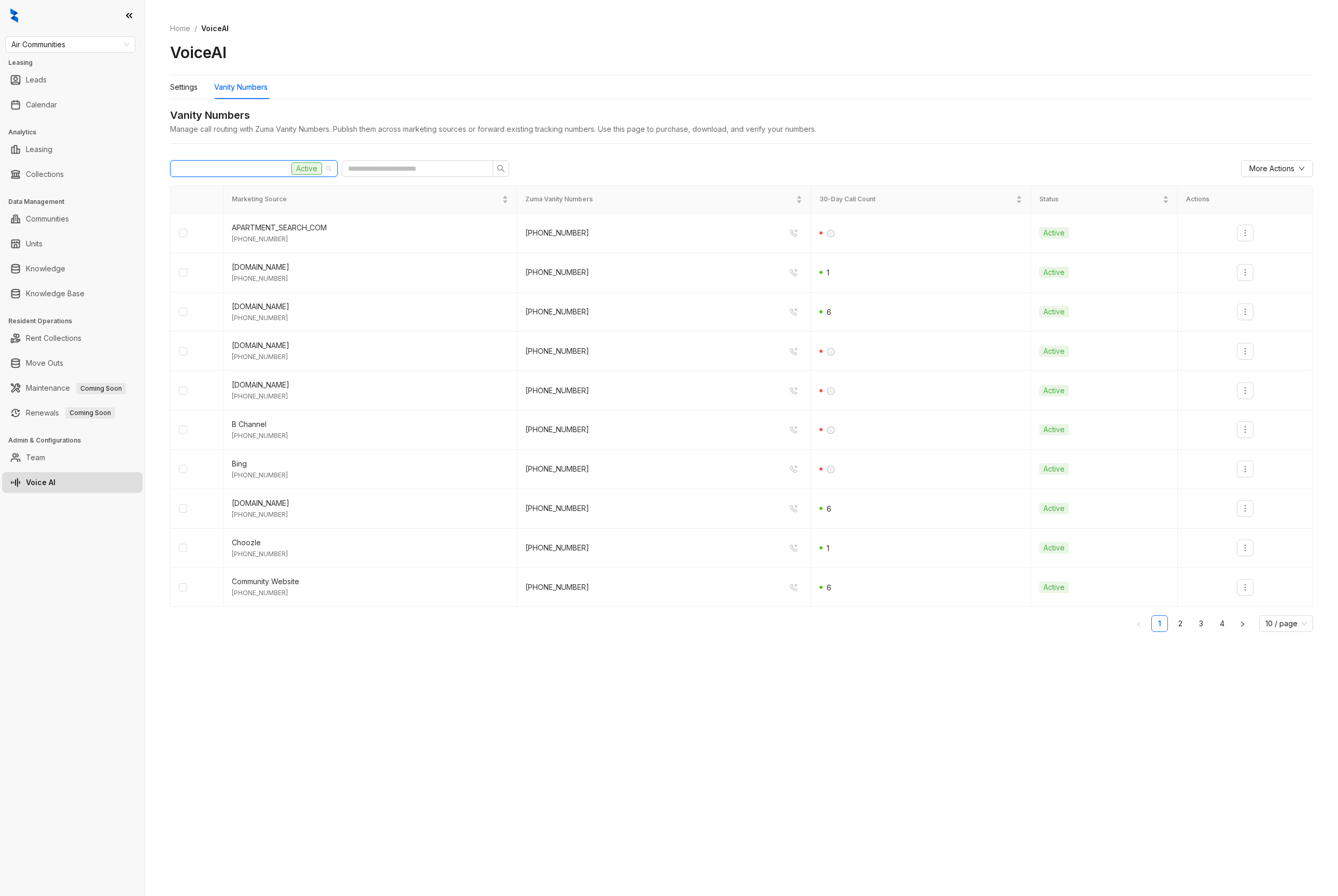
click at [237, 169] on div "Prism Active" at bounding box center [249, 168] width 145 height 16
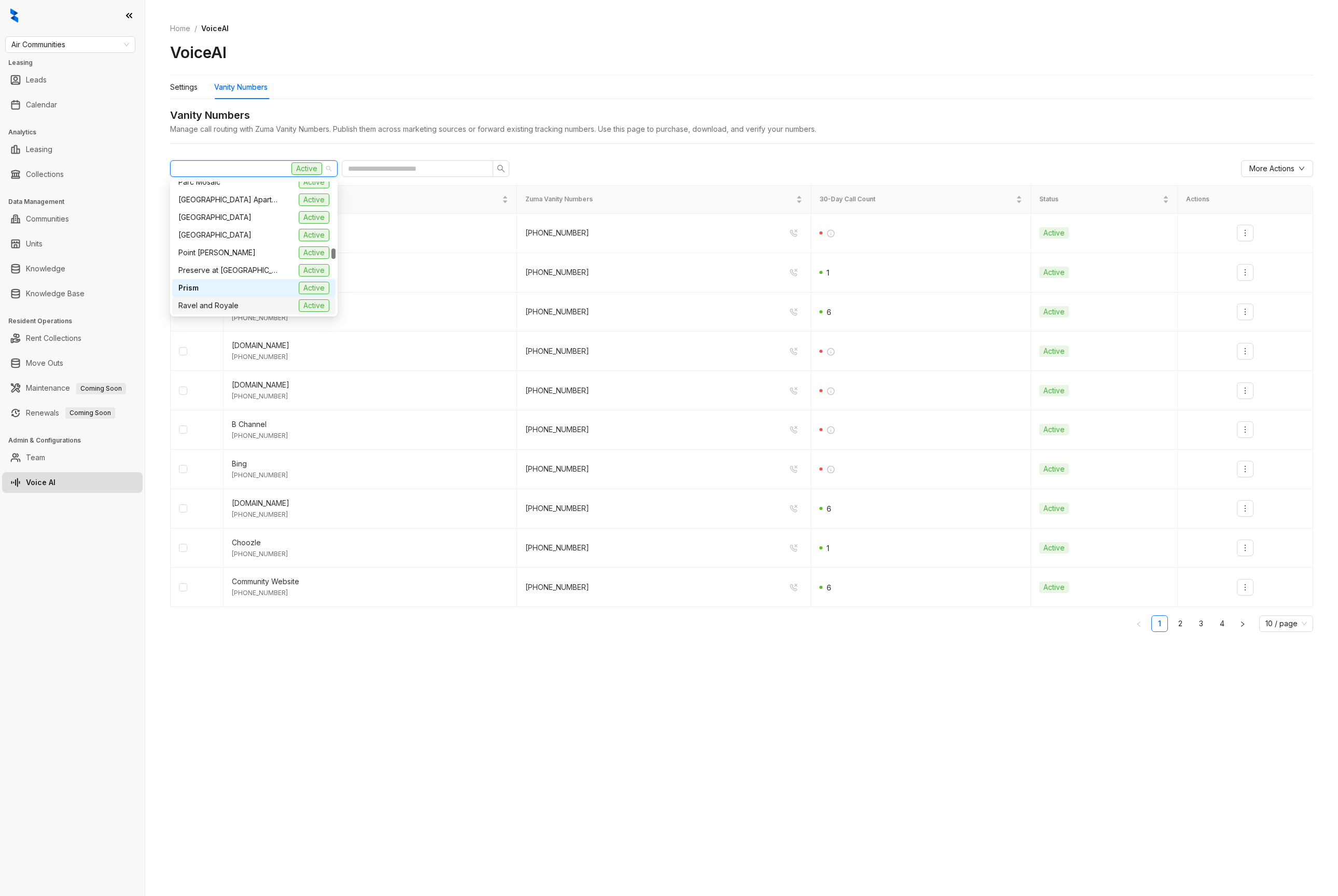
click at [206, 302] on span "Ravel and Royale" at bounding box center [208, 305] width 60 height 11
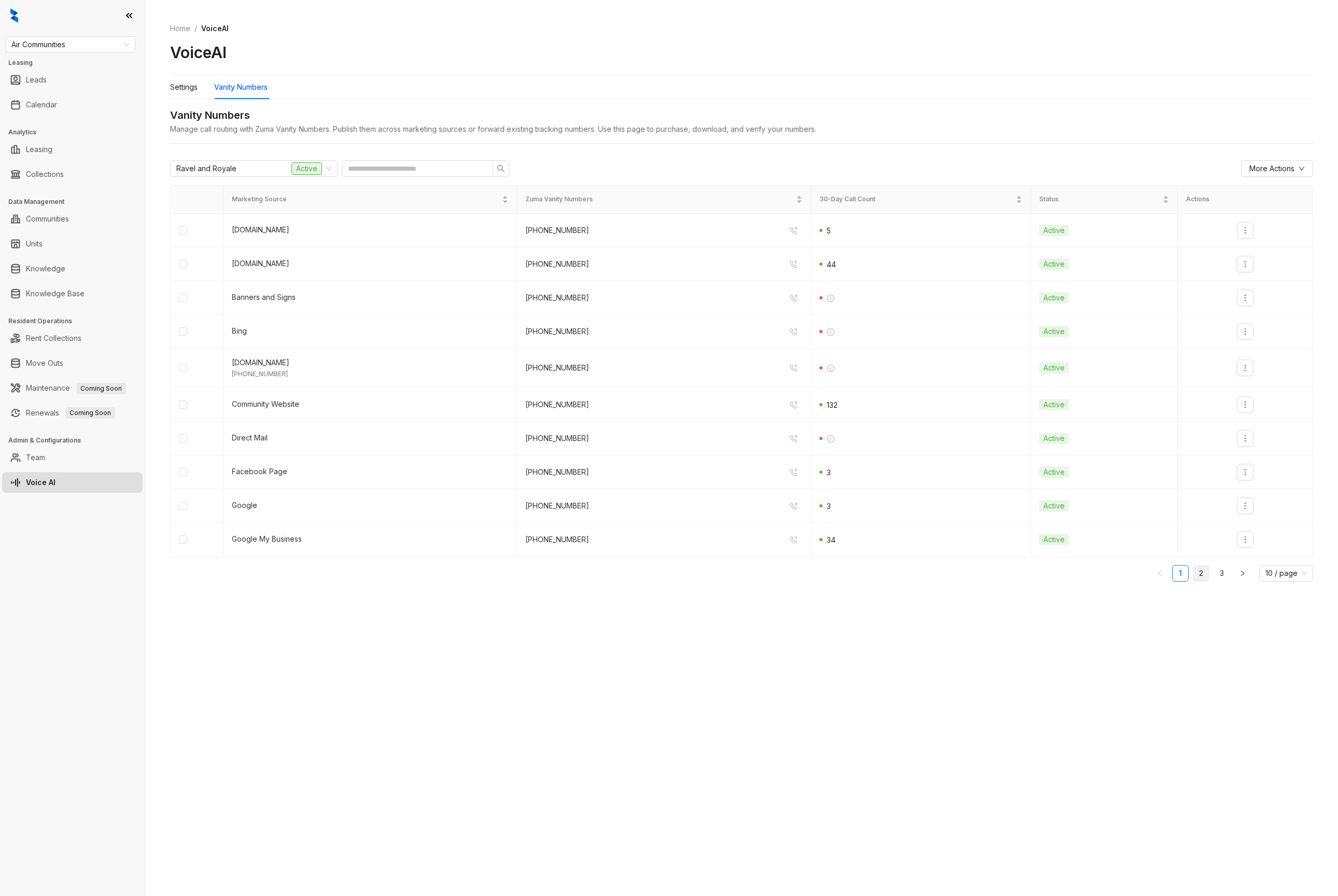
click at [1205, 573] on link "2" at bounding box center [1201, 573] width 16 height 16
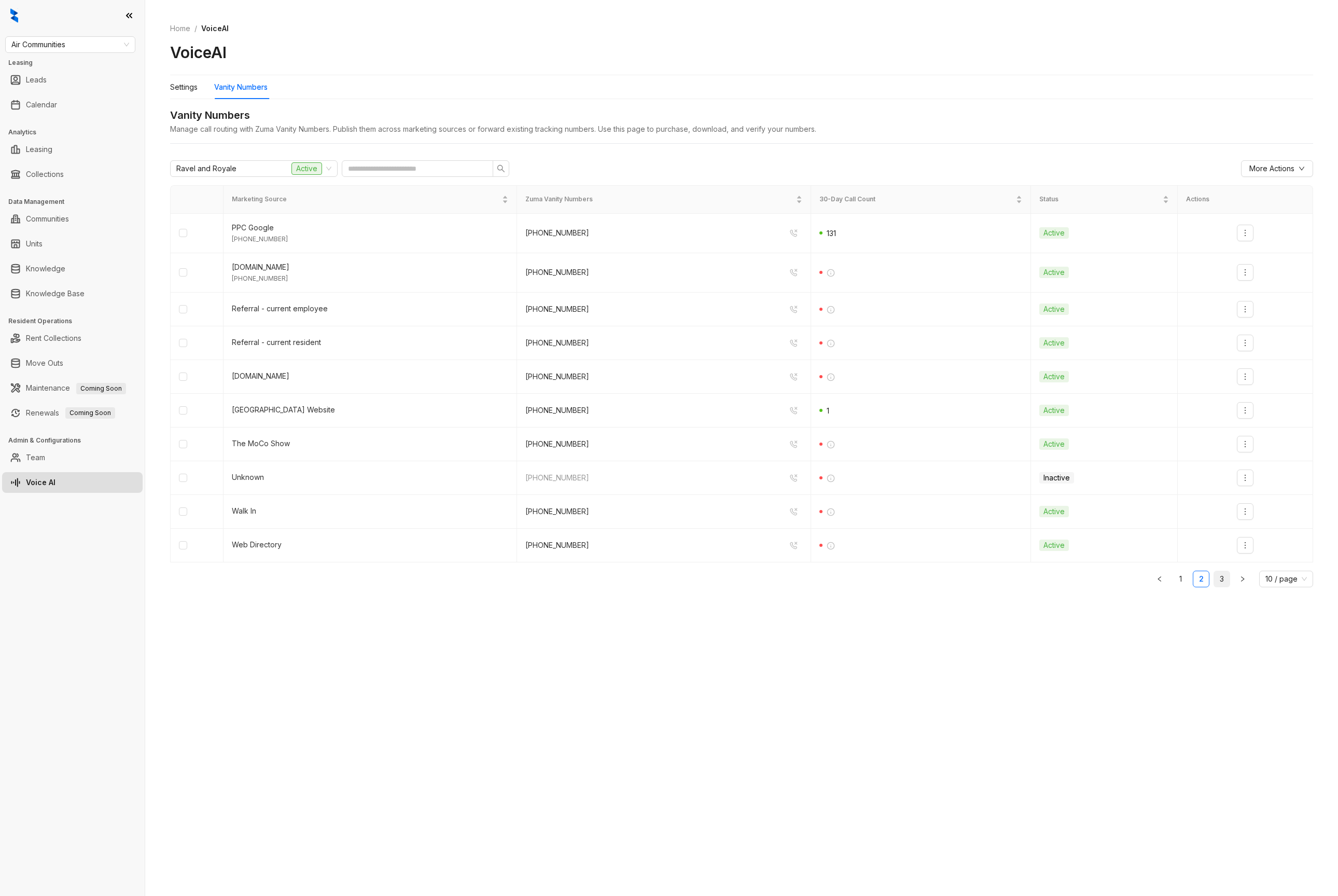
click at [1222, 584] on link "3" at bounding box center [1222, 579] width 16 height 16
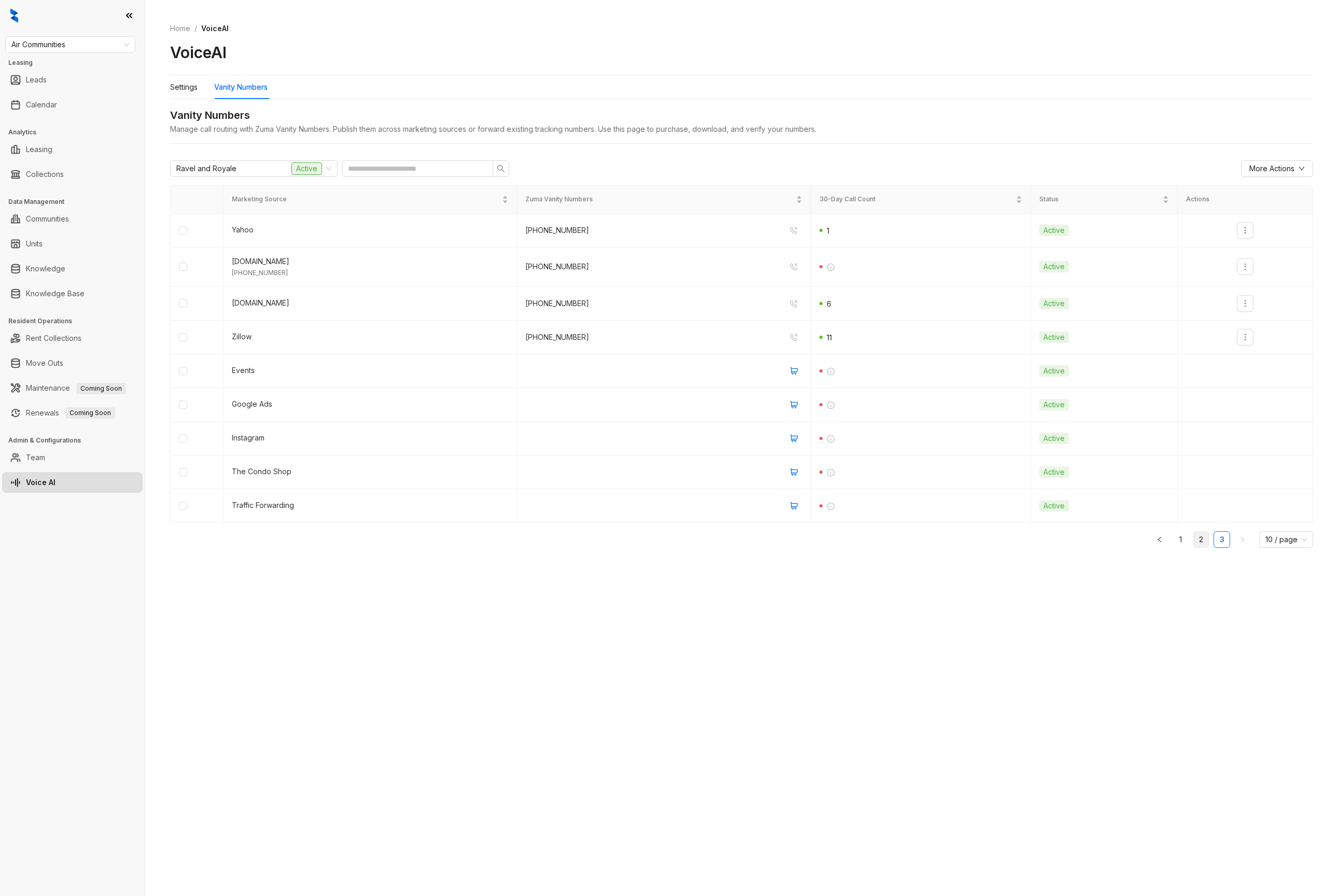
click at [1195, 543] on link "2" at bounding box center [1201, 539] width 16 height 16
